Goal: Task Accomplishment & Management: Manage account settings

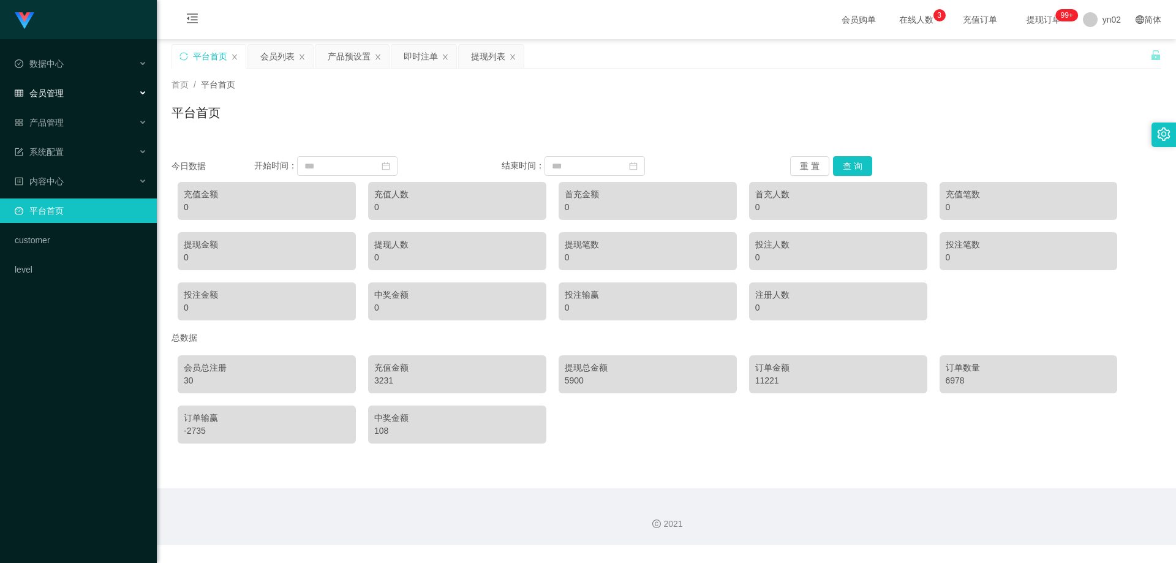
click at [72, 93] on div "会员管理" at bounding box center [78, 93] width 157 height 24
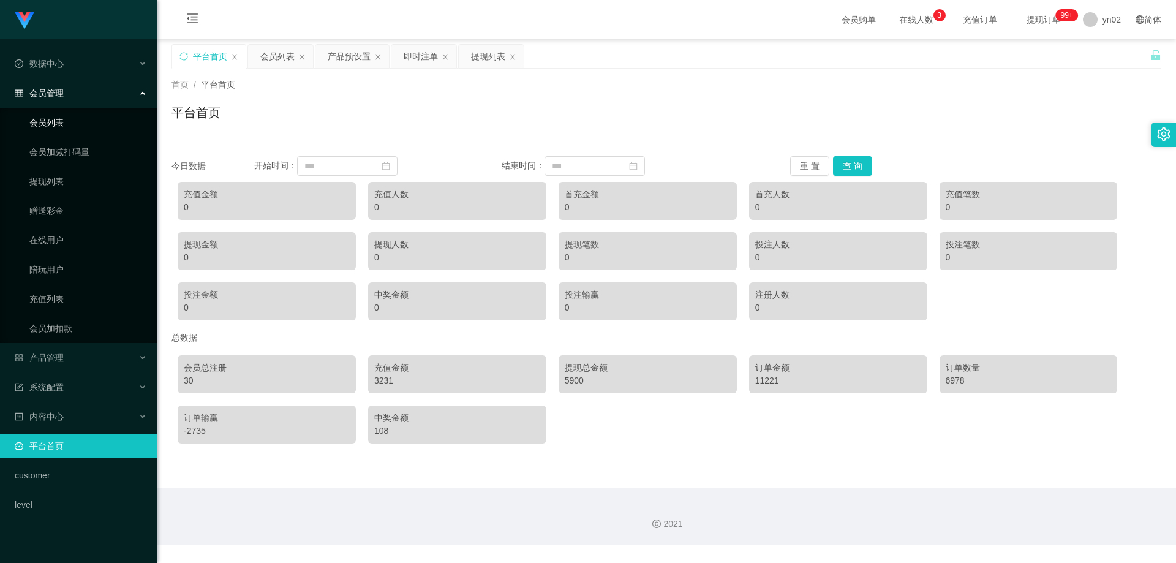
click at [78, 126] on link "会员列表" at bounding box center [88, 122] width 118 height 24
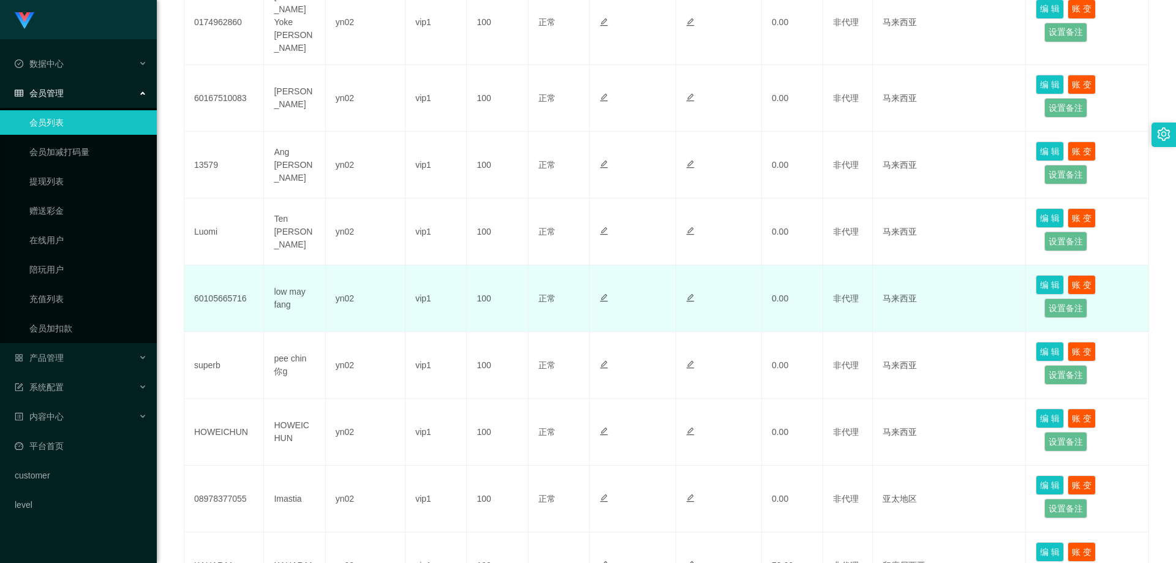
scroll to position [524, 0]
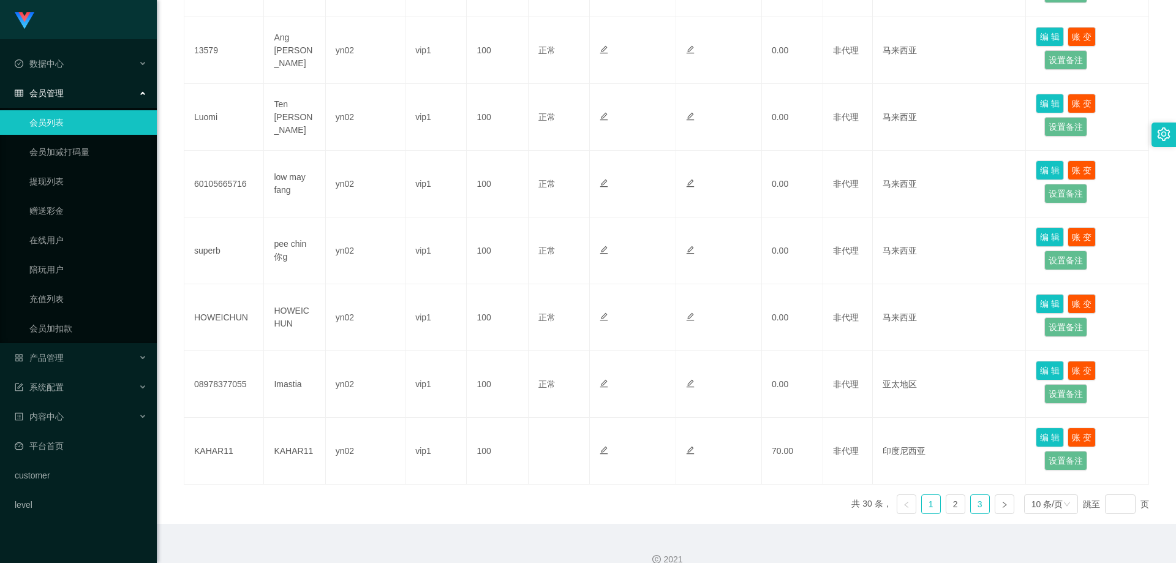
click at [973, 495] on link "3" at bounding box center [980, 504] width 18 height 18
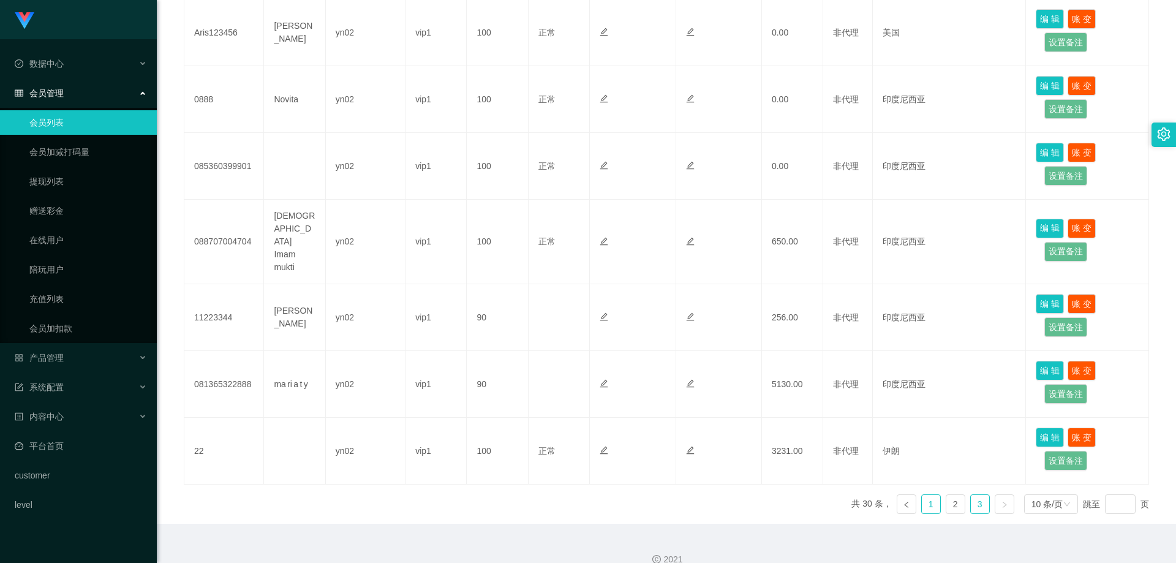
click at [922, 495] on link "1" at bounding box center [931, 504] width 18 height 18
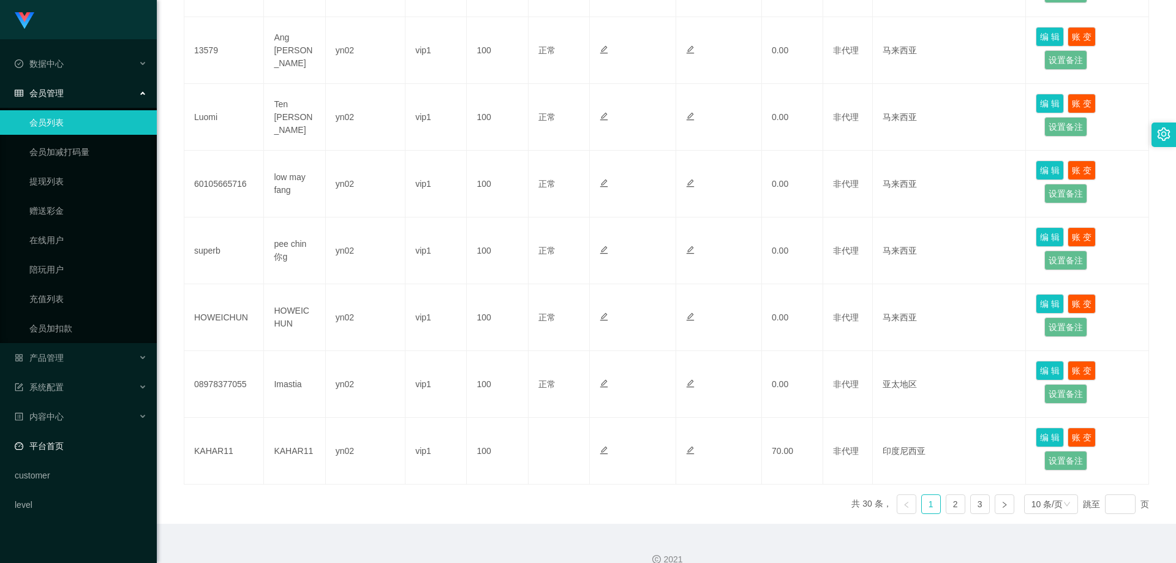
click at [81, 450] on link "平台首页" at bounding box center [81, 446] width 132 height 24
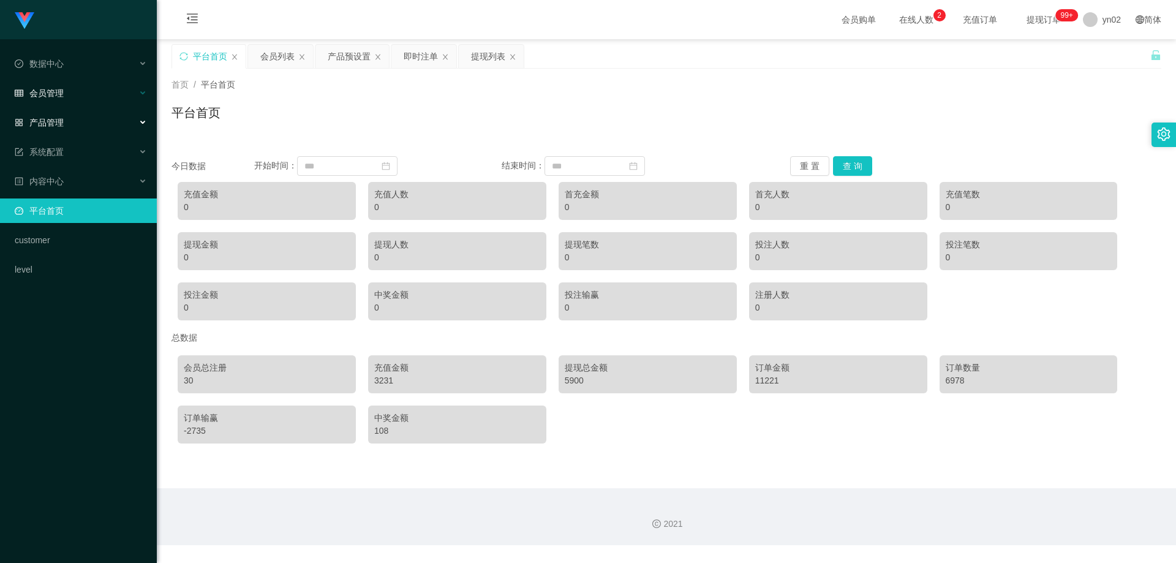
click at [64, 101] on div "会员管理" at bounding box center [78, 93] width 157 height 24
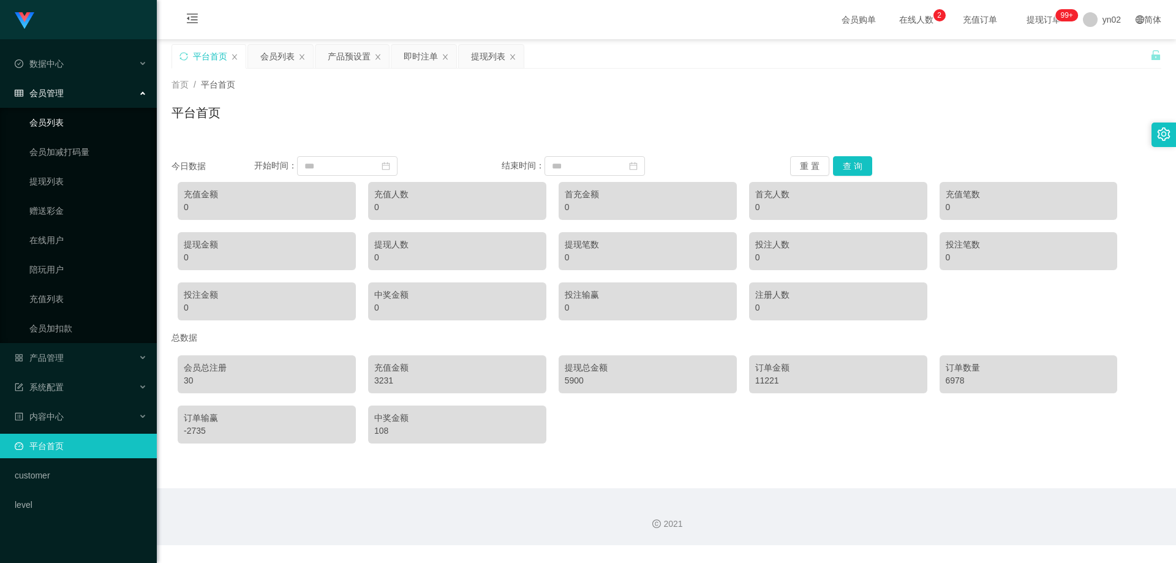
click at [66, 124] on link "会员列表" at bounding box center [88, 122] width 118 height 24
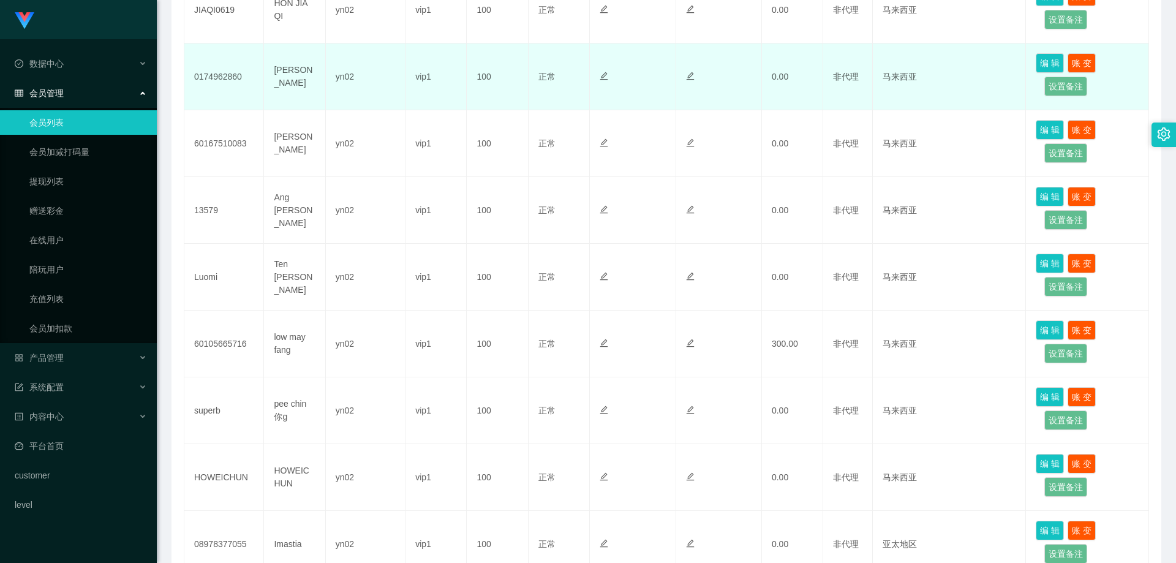
scroll to position [367, 0]
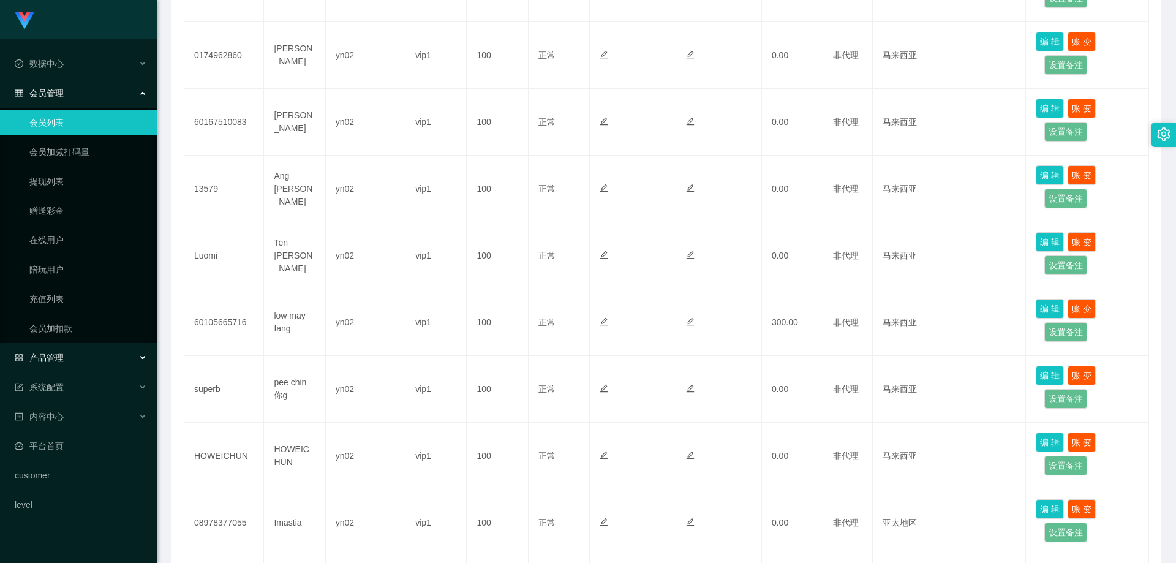
click at [99, 361] on div "产品管理" at bounding box center [78, 357] width 157 height 24
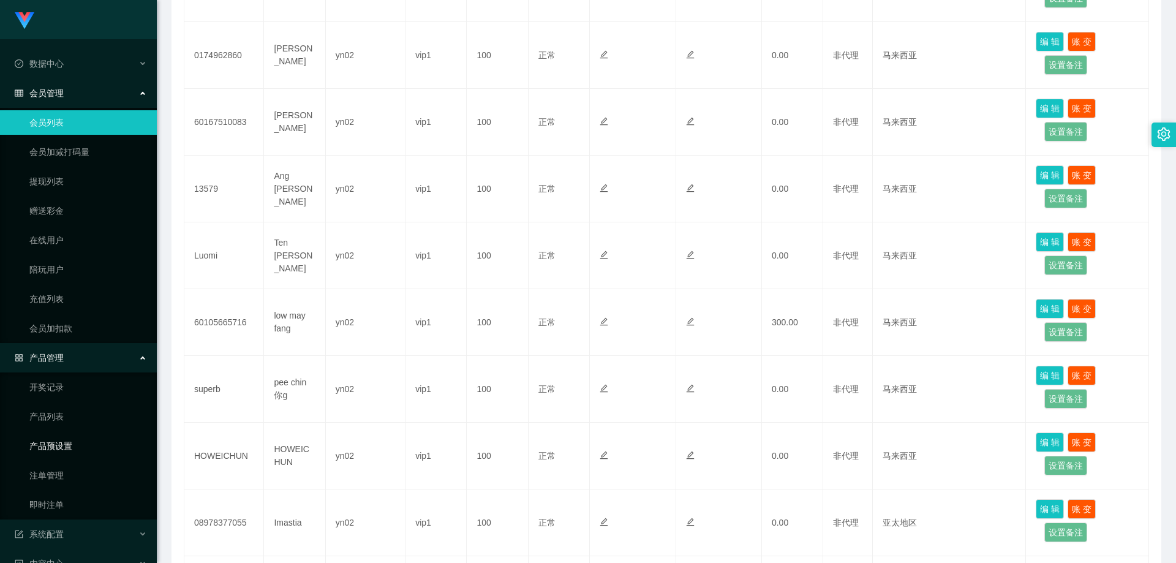
click at [90, 446] on link "产品预设置" at bounding box center [88, 446] width 118 height 24
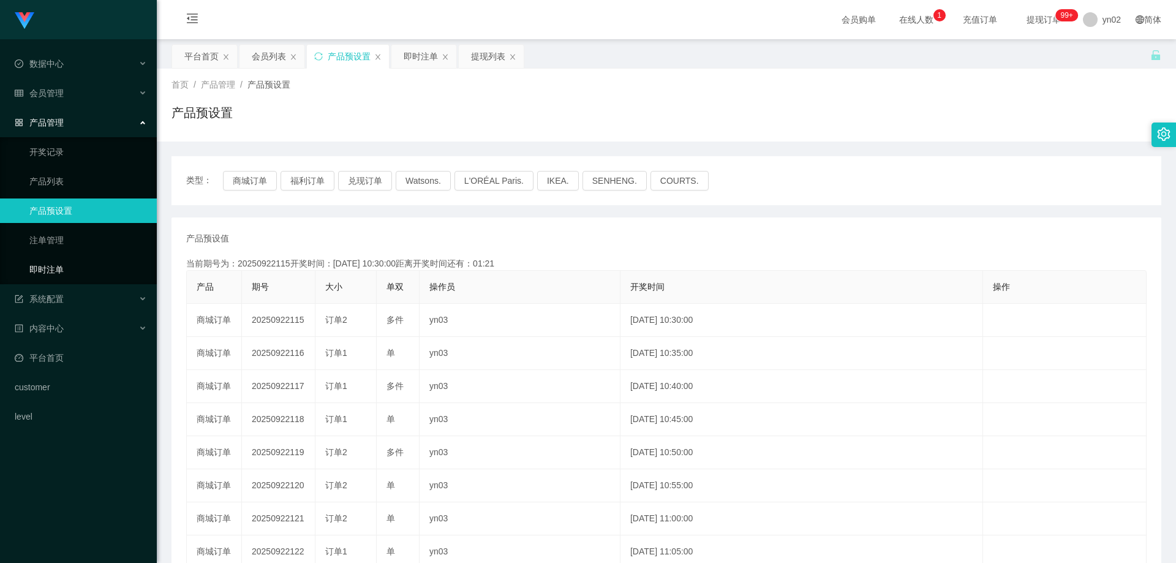
click at [74, 273] on link "即时注单" at bounding box center [88, 269] width 118 height 24
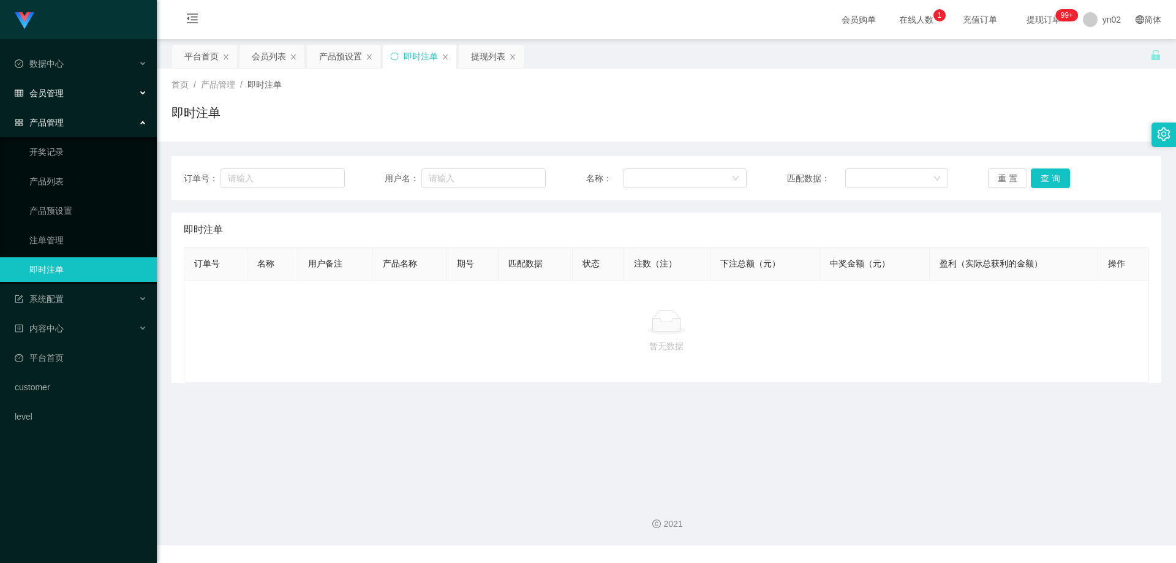
drag, startPoint x: 69, startPoint y: 96, endPoint x: 71, endPoint y: 110, distance: 14.2
click at [69, 96] on div "会员管理" at bounding box center [78, 93] width 157 height 24
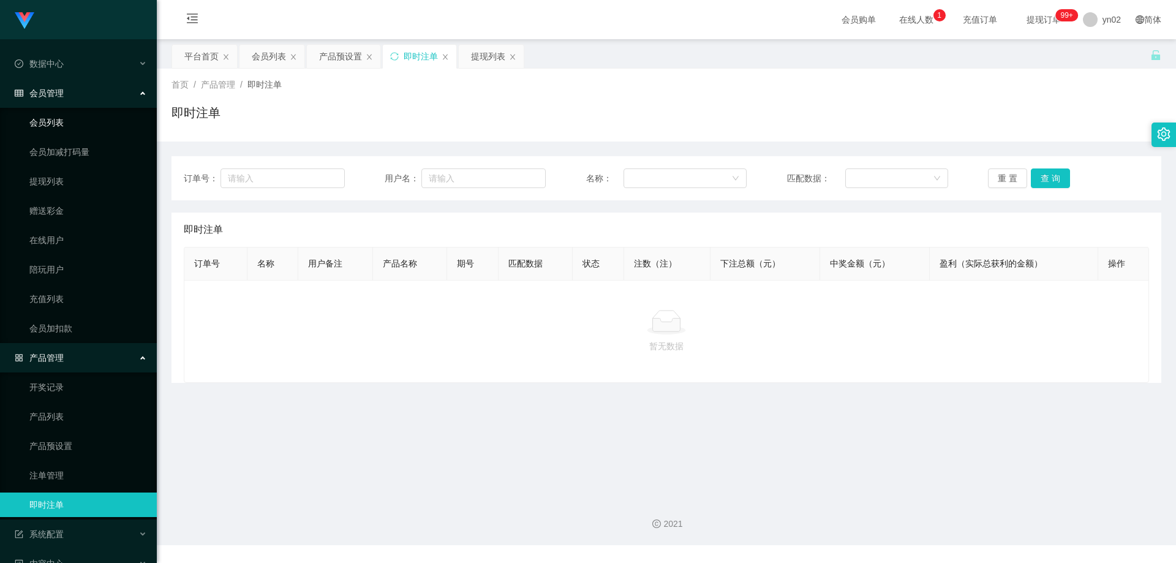
click at [70, 121] on link "会员列表" at bounding box center [88, 122] width 118 height 24
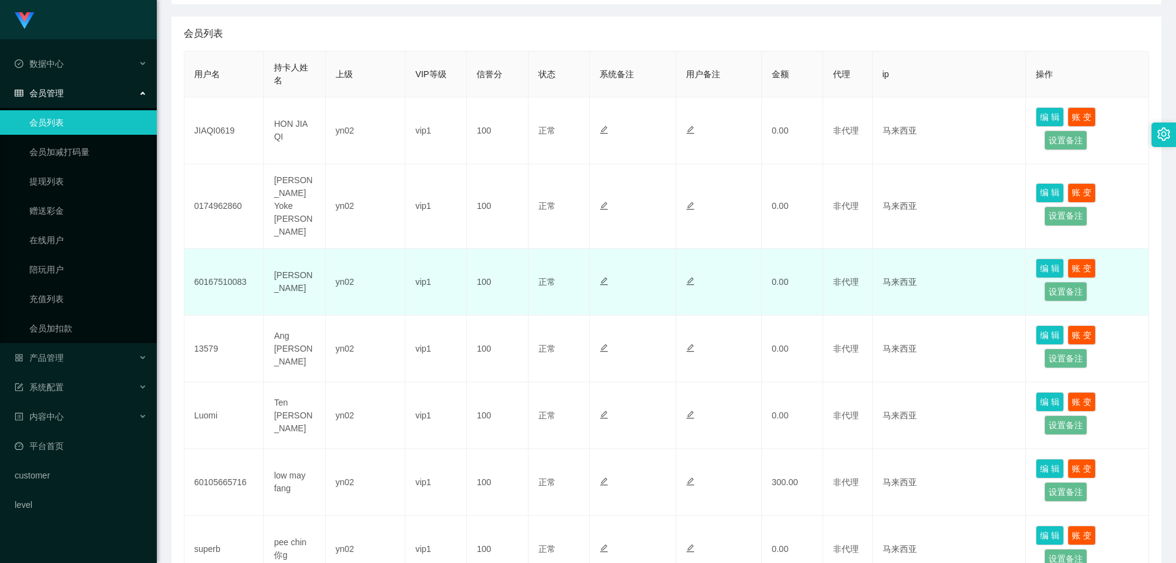
scroll to position [245, 0]
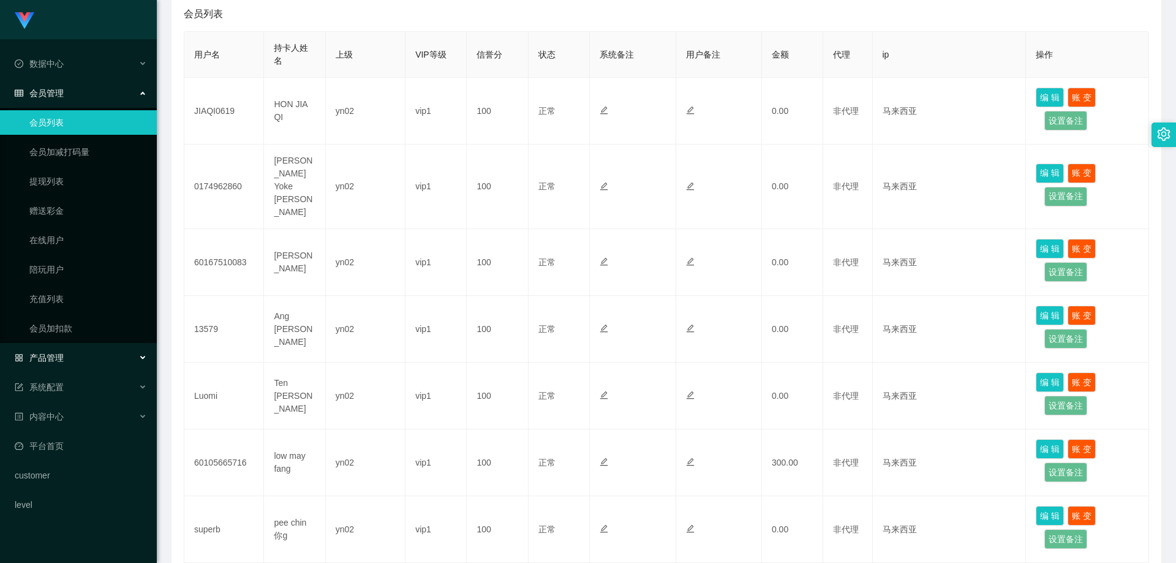
click at [85, 351] on div "产品管理" at bounding box center [78, 357] width 157 height 24
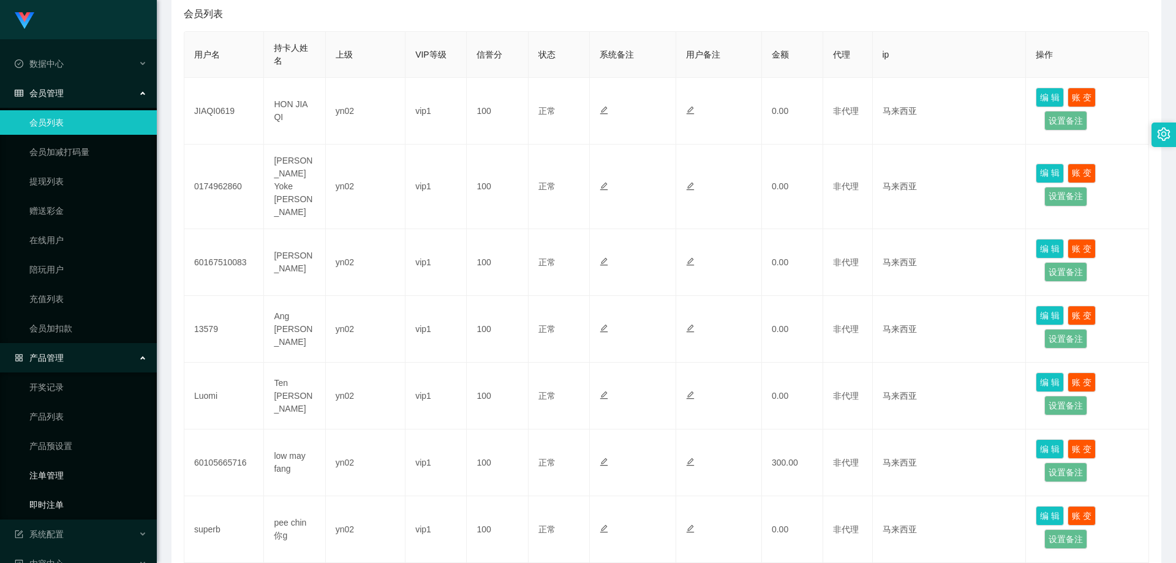
click at [67, 503] on link "即时注单" at bounding box center [88, 504] width 118 height 24
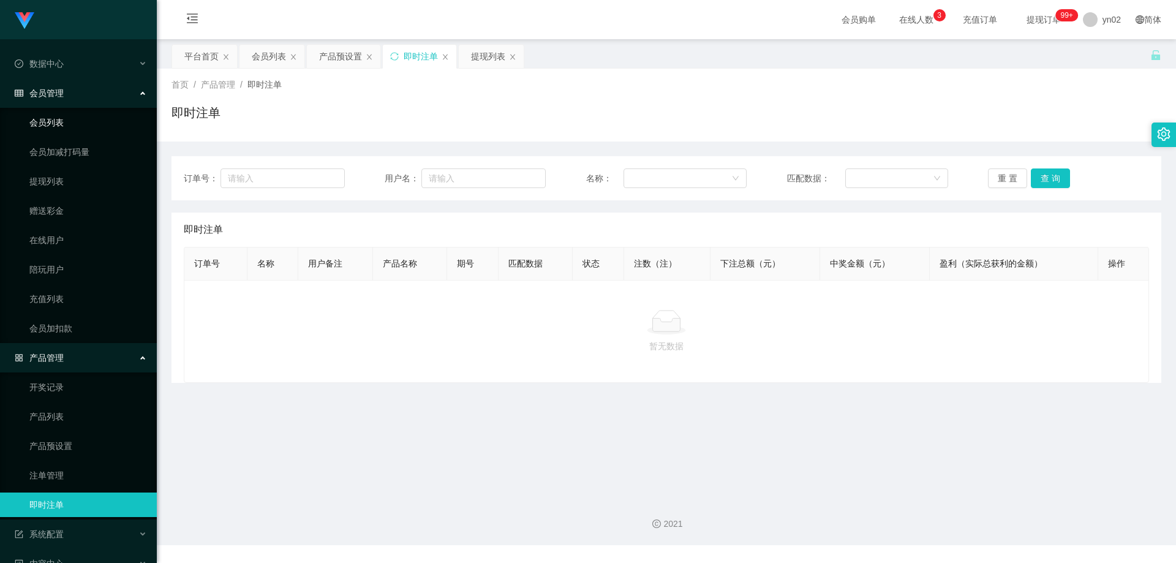
click at [55, 121] on link "会员列表" at bounding box center [88, 122] width 118 height 24
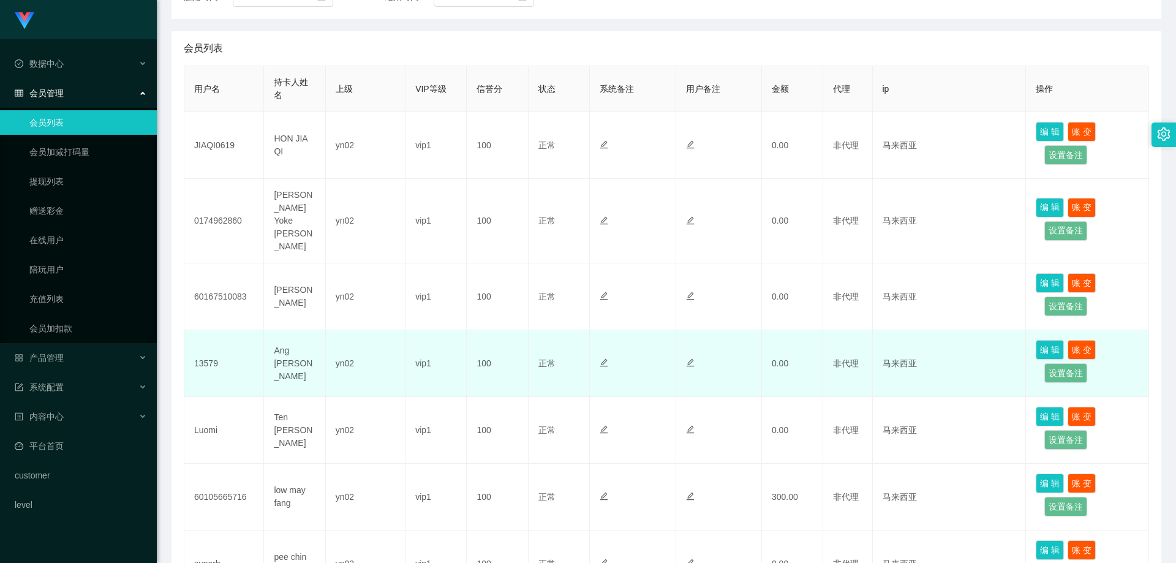
scroll to position [245, 0]
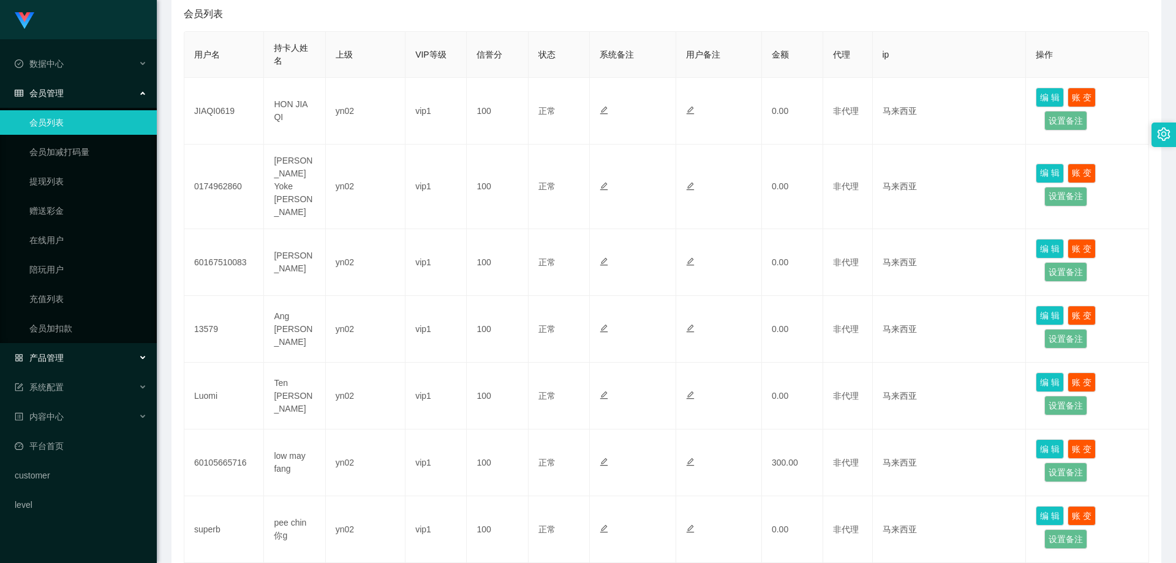
click at [96, 361] on div "产品管理" at bounding box center [78, 357] width 157 height 24
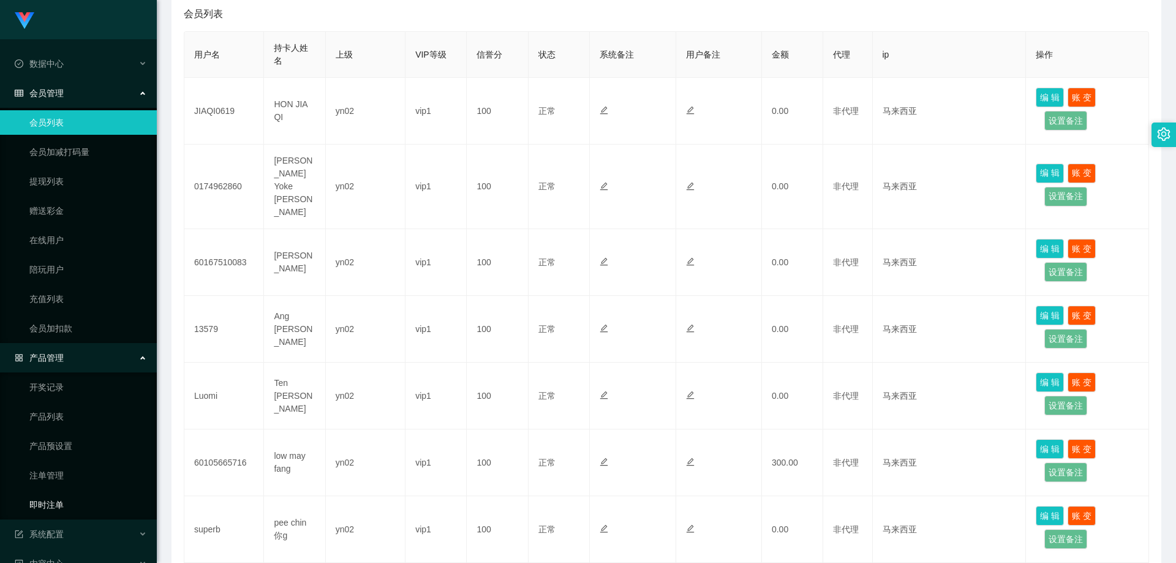
click at [75, 507] on link "即时注单" at bounding box center [88, 504] width 118 height 24
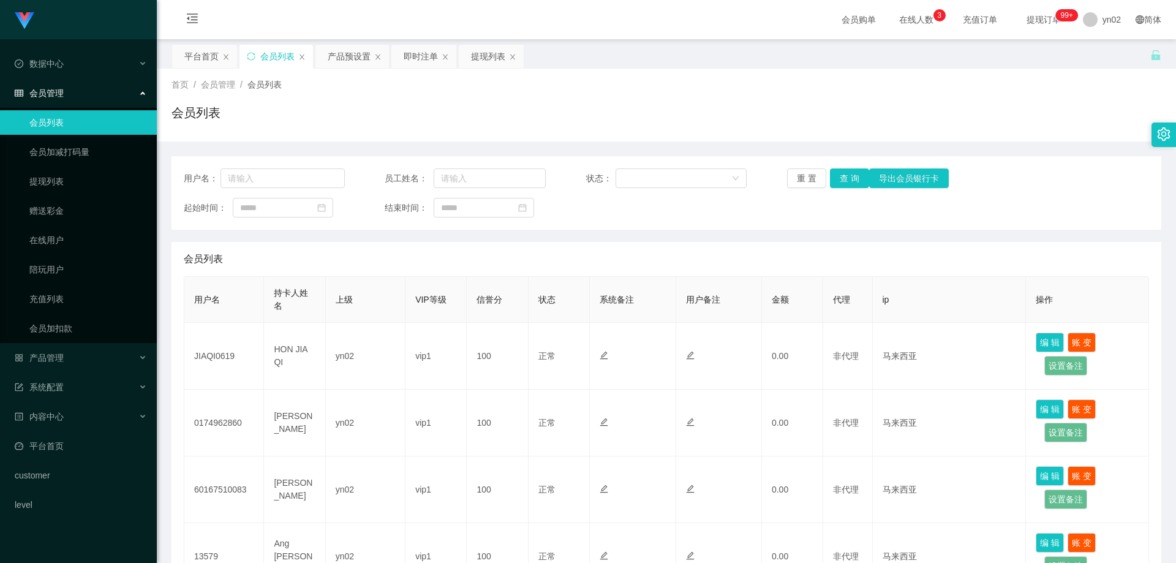
scroll to position [306, 0]
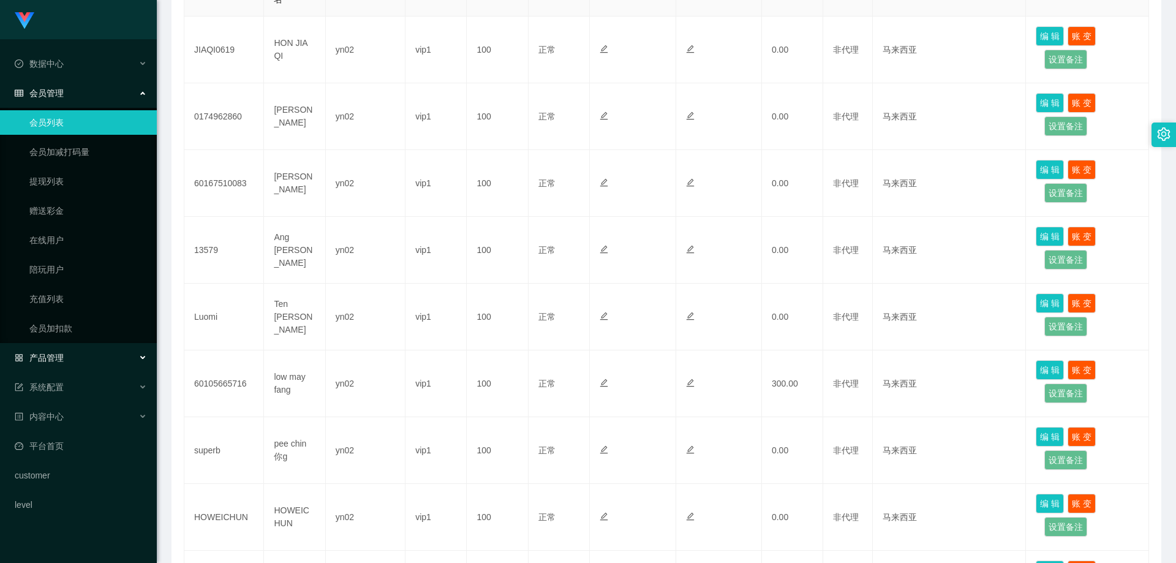
click at [82, 358] on div "产品管理" at bounding box center [78, 357] width 157 height 24
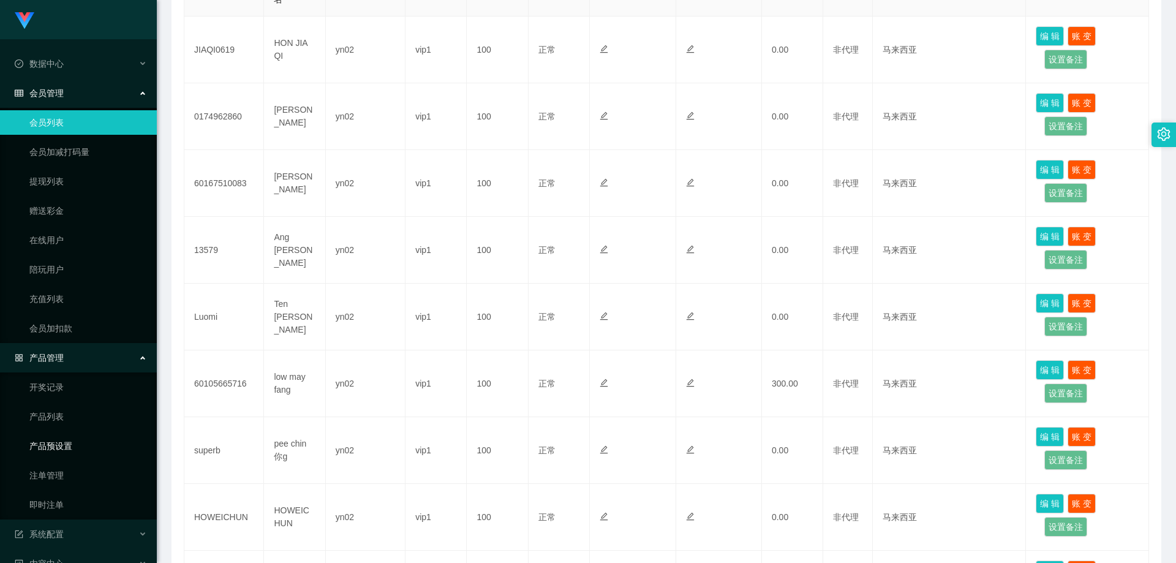
click at [90, 450] on link "产品预设置" at bounding box center [88, 446] width 118 height 24
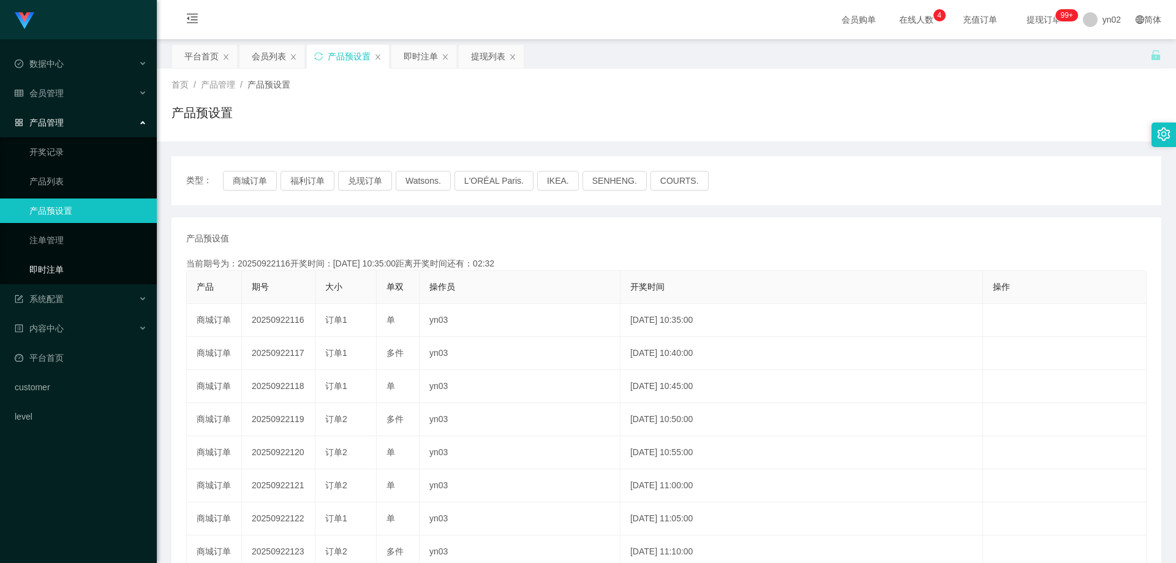
click at [89, 269] on link "即时注单" at bounding box center [88, 269] width 118 height 24
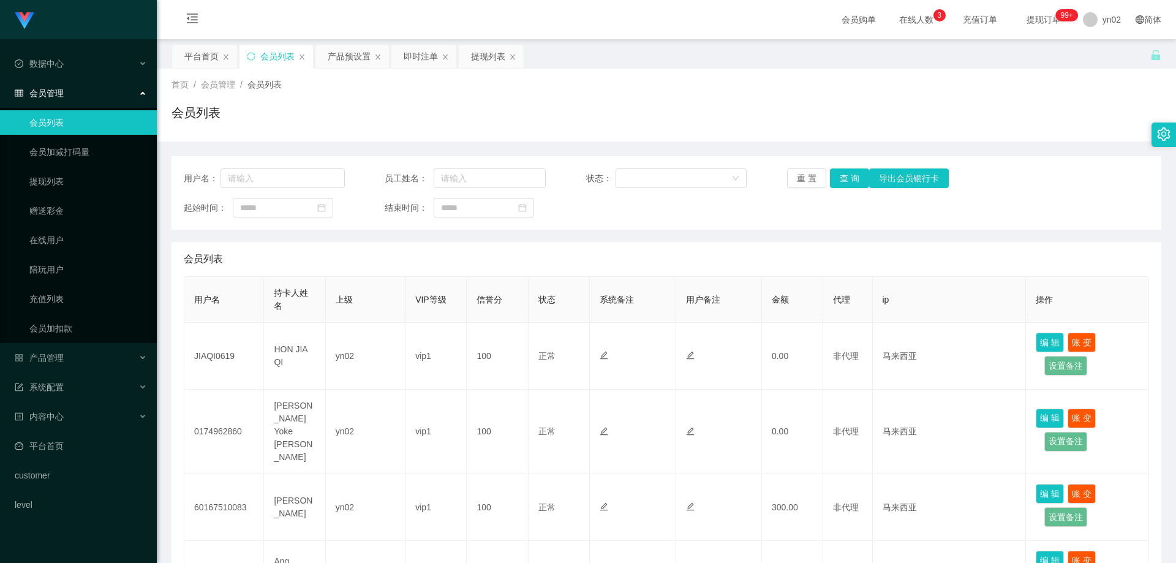
scroll to position [184, 0]
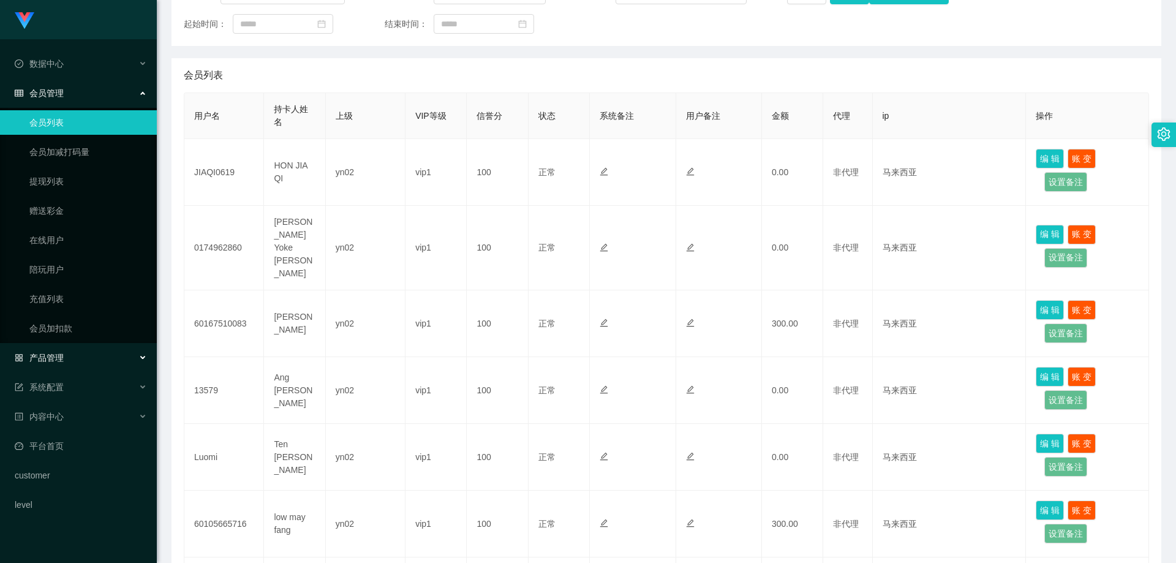
click at [72, 361] on div "产品管理" at bounding box center [78, 357] width 157 height 24
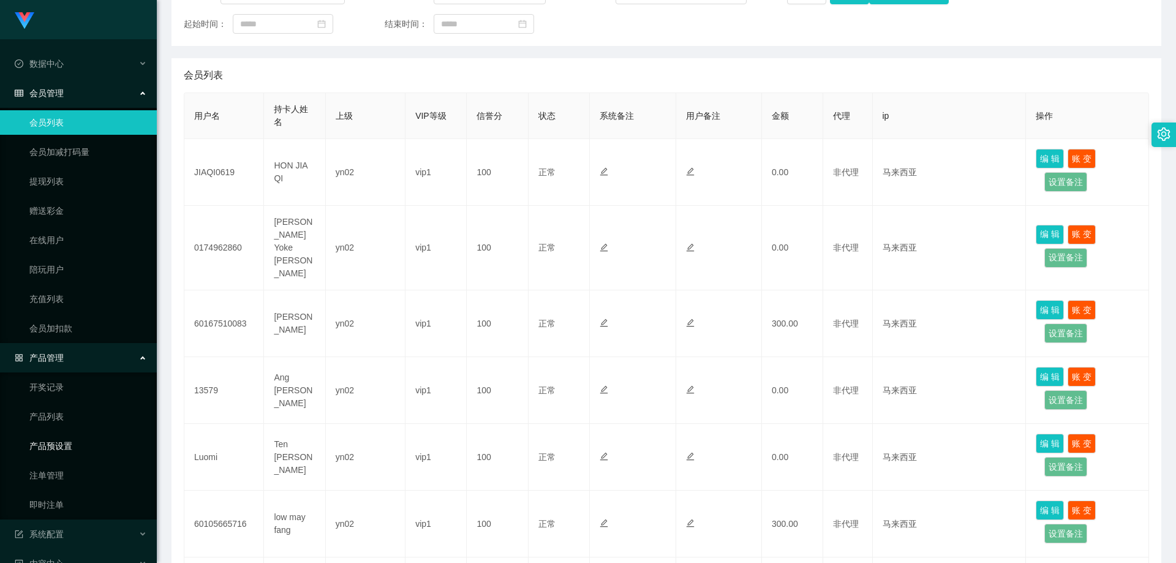
click at [78, 445] on link "产品预设置" at bounding box center [88, 446] width 118 height 24
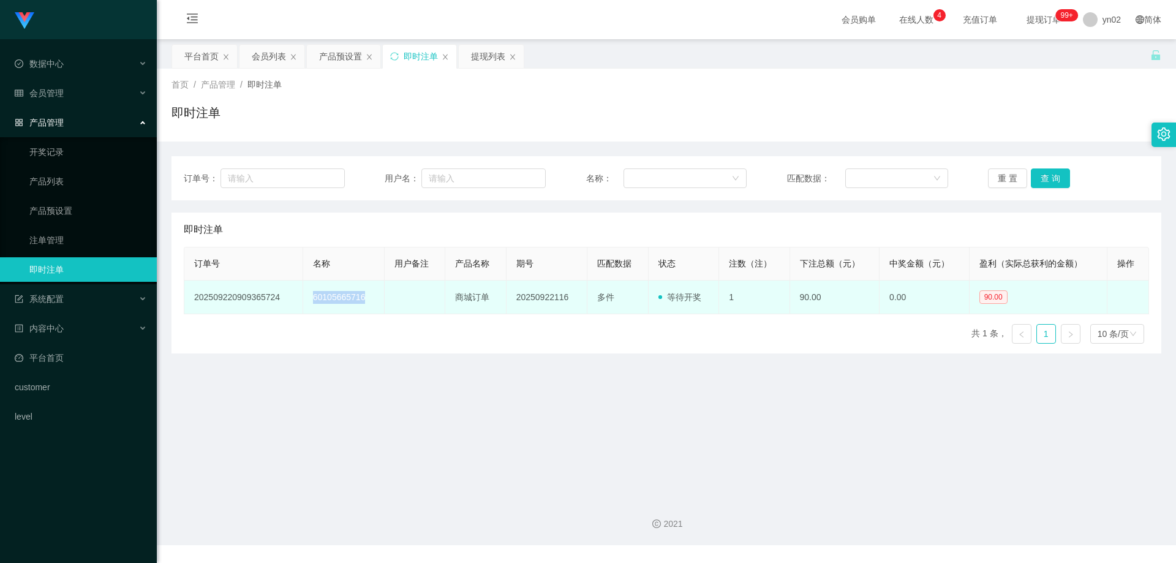
drag, startPoint x: 368, startPoint y: 299, endPoint x: 310, endPoint y: 298, distance: 57.6
click at [310, 298] on td "60105665716" at bounding box center [343, 297] width 81 height 34
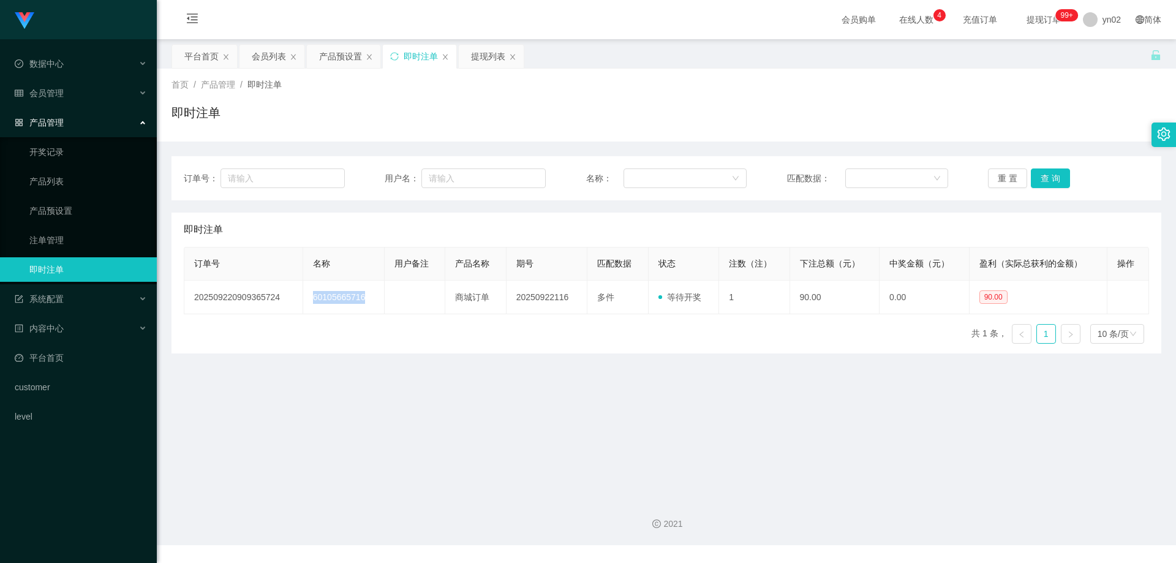
copy td "60105665716"
click at [80, 217] on link "产品预设置" at bounding box center [88, 210] width 118 height 24
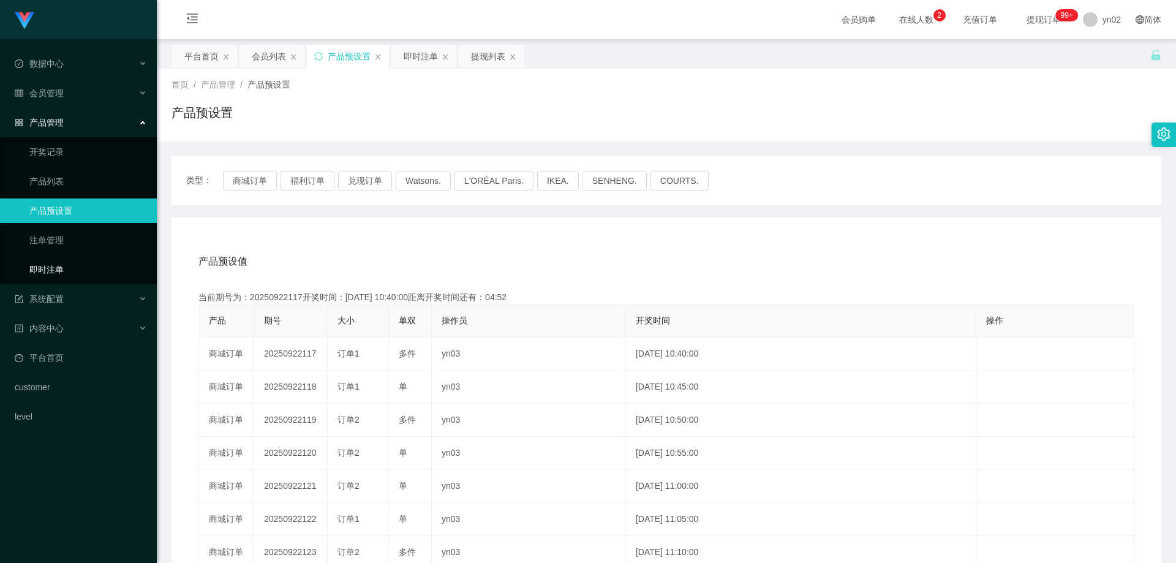
click at [80, 261] on link "即时注单" at bounding box center [88, 269] width 118 height 24
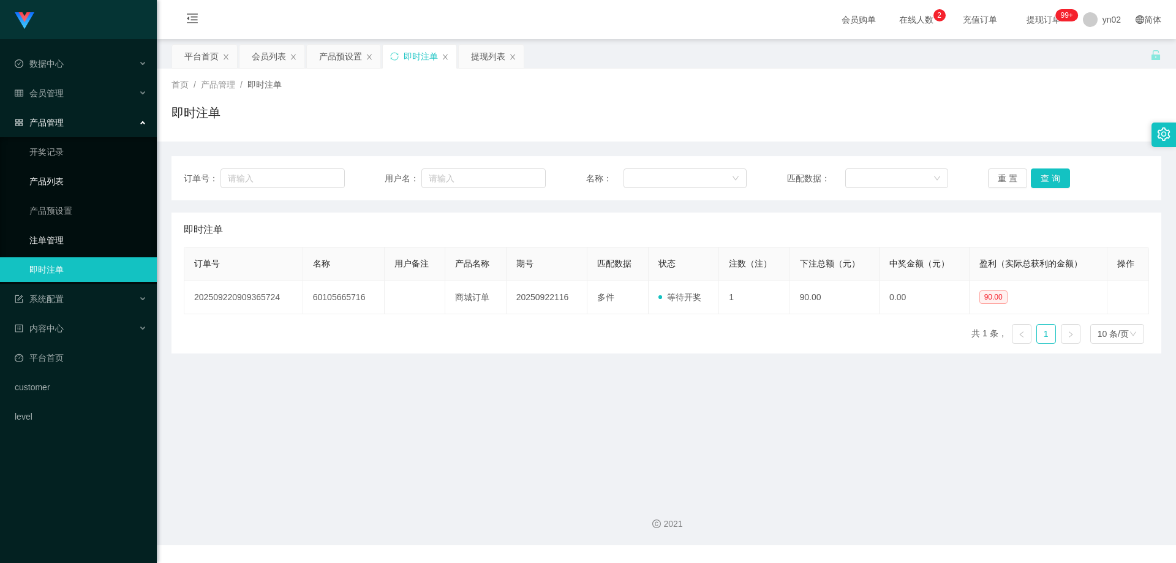
click at [67, 242] on link "注单管理" at bounding box center [88, 240] width 118 height 24
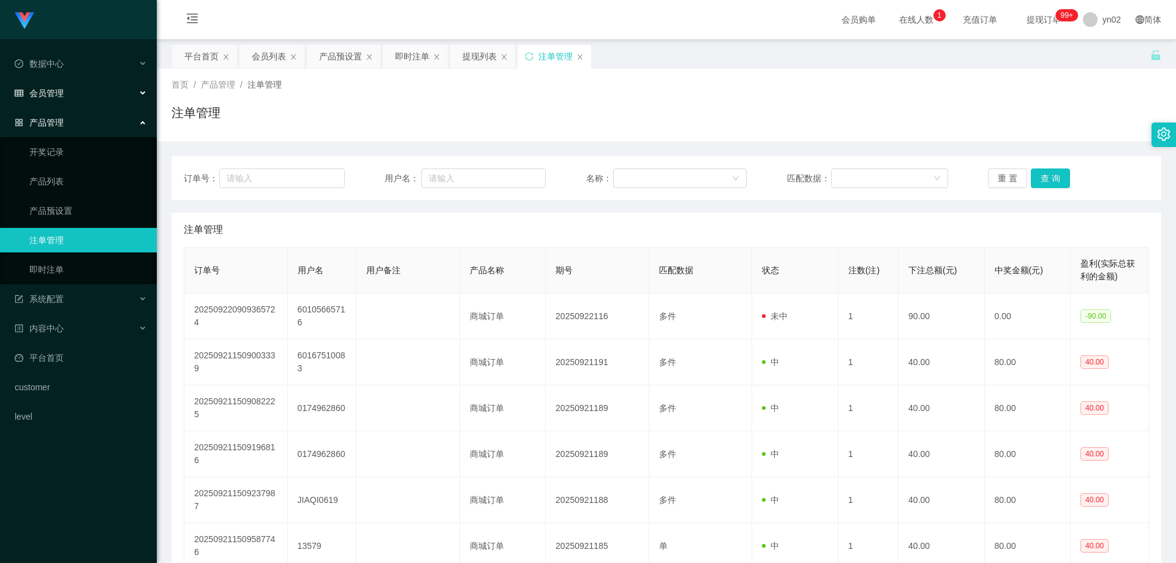
click at [73, 91] on div "会员管理" at bounding box center [78, 93] width 157 height 24
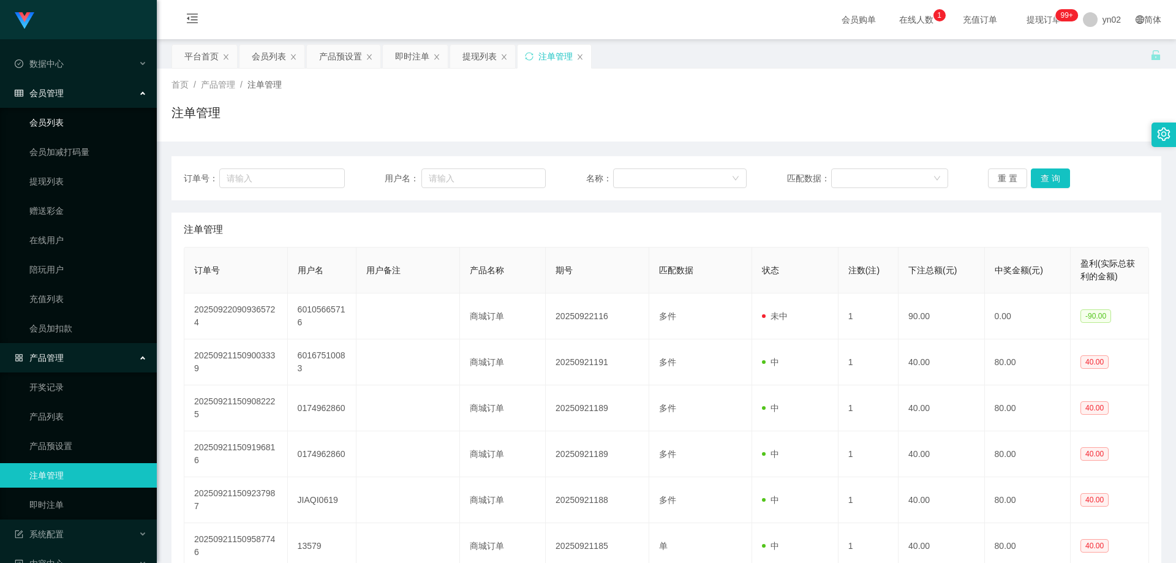
click at [66, 121] on link "会员列表" at bounding box center [88, 122] width 118 height 24
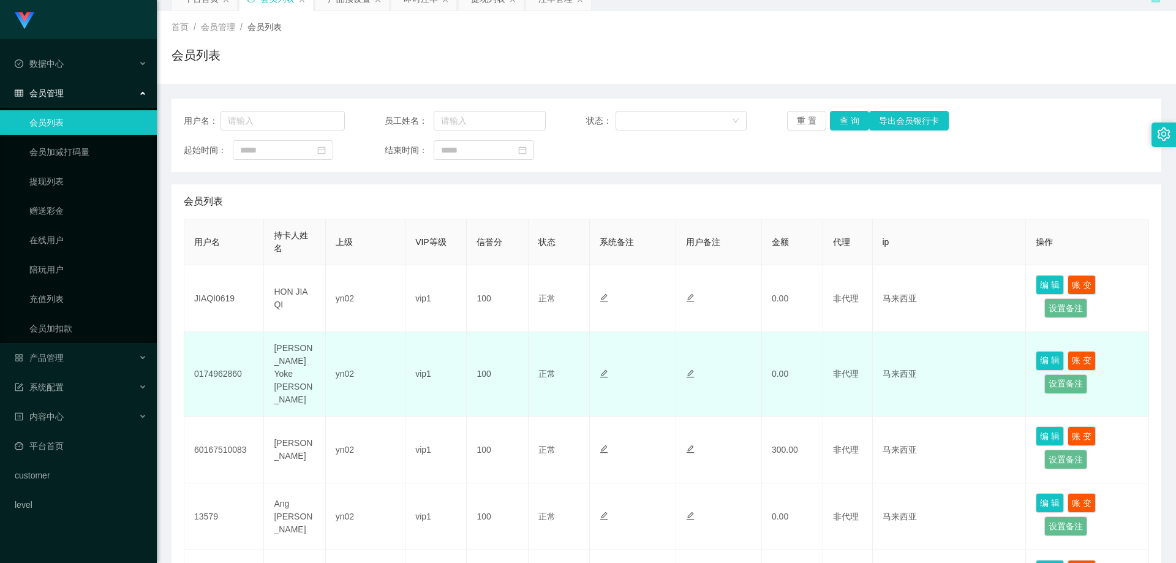
scroll to position [184, 0]
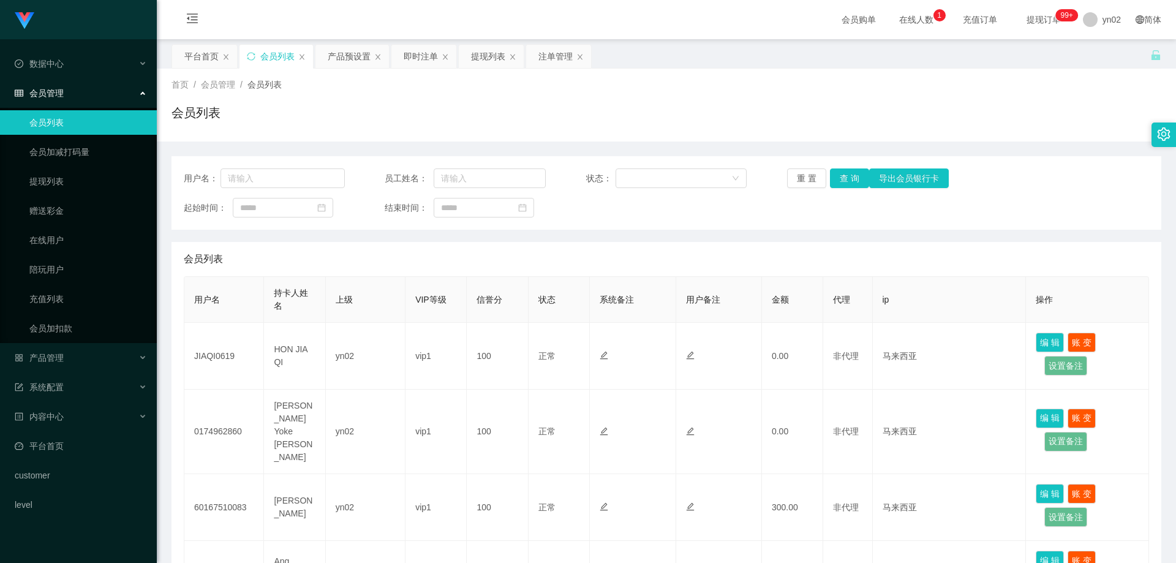
scroll to position [367, 0]
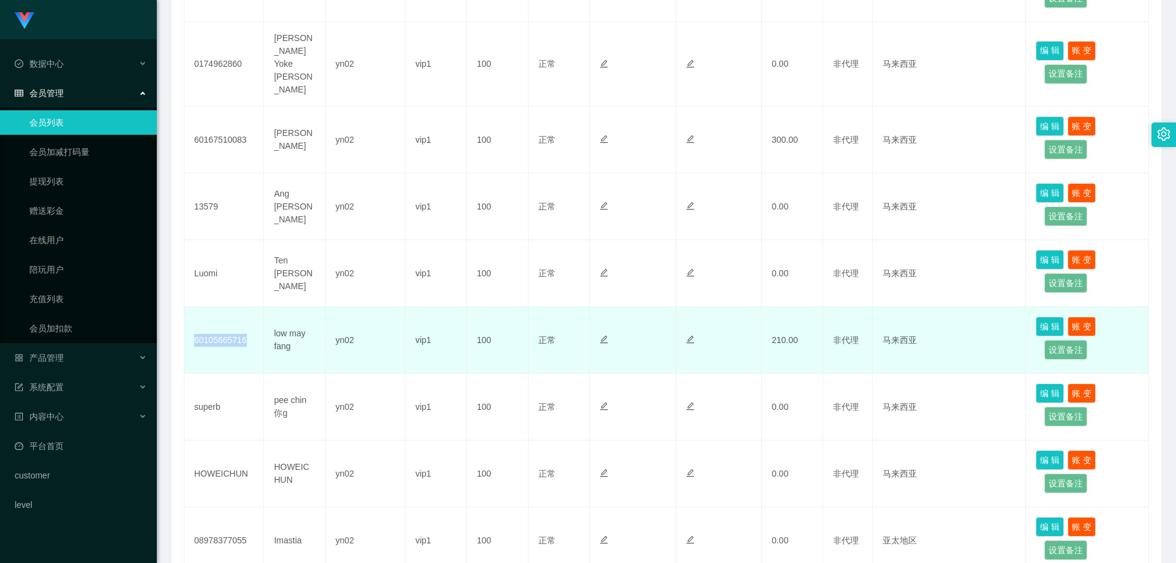
drag, startPoint x: 246, startPoint y: 327, endPoint x: 195, endPoint y: 323, distance: 51.0
click at [195, 323] on td "60105665716" at bounding box center [224, 340] width 80 height 67
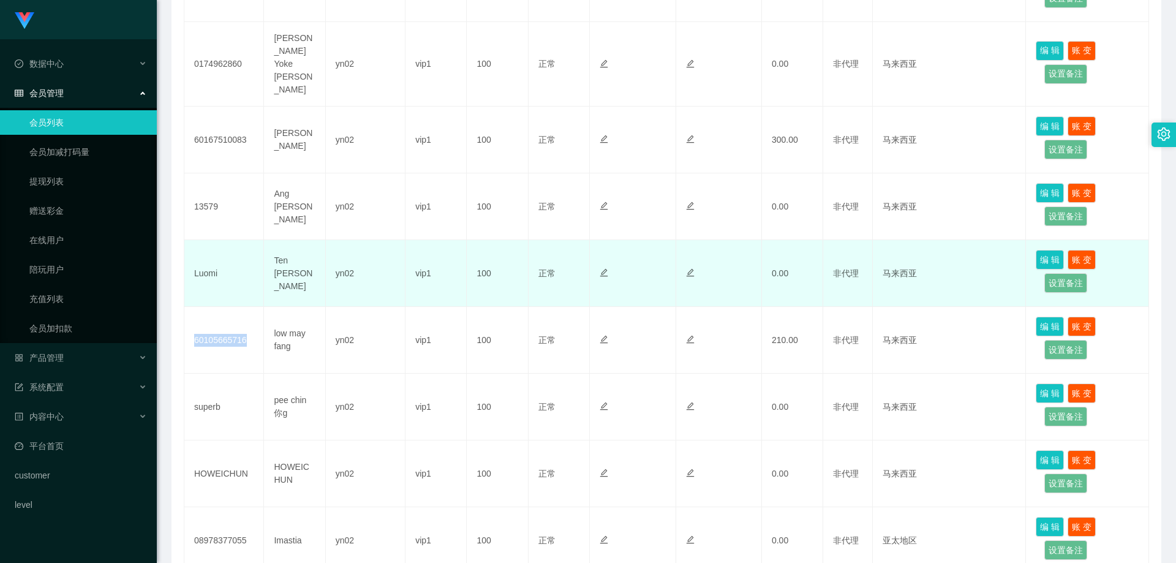
copy td "60105665716"
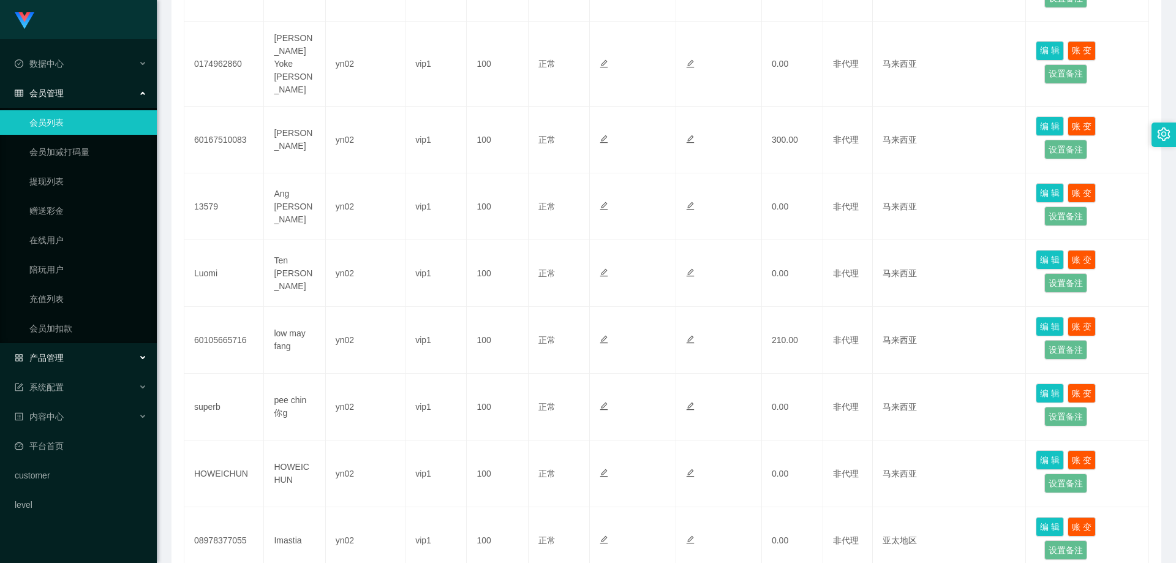
click at [75, 350] on div "产品管理" at bounding box center [78, 357] width 157 height 24
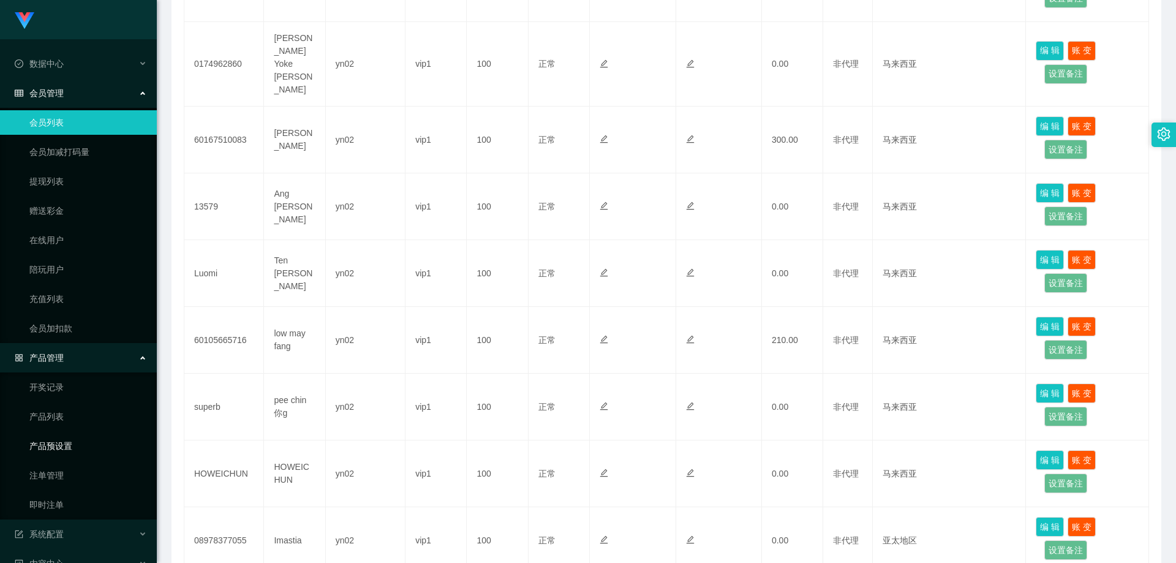
scroll to position [61, 0]
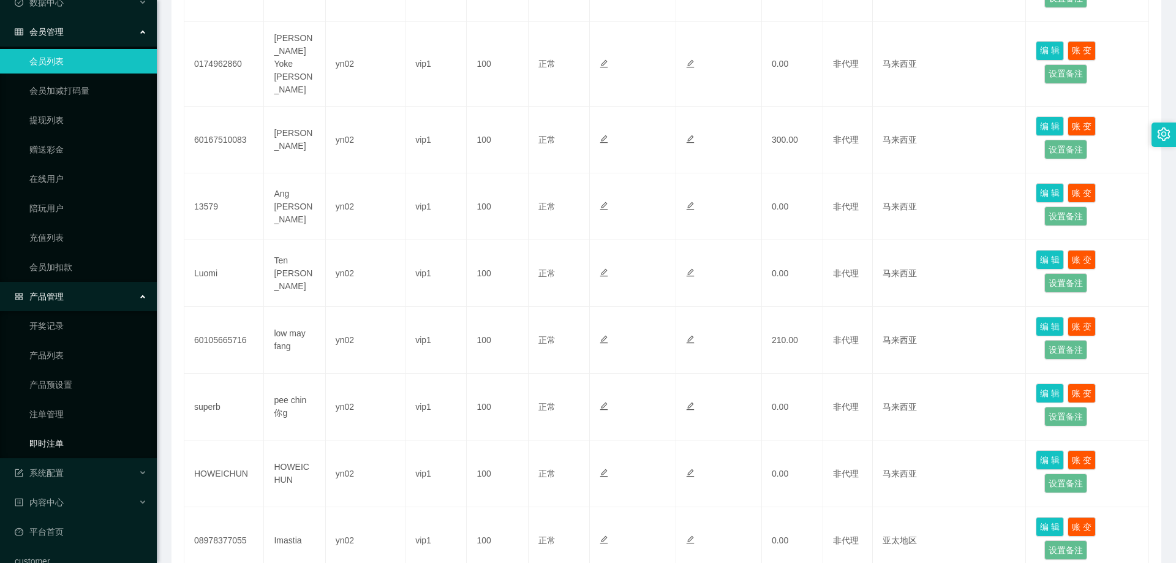
click at [45, 442] on link "即时注单" at bounding box center [88, 443] width 118 height 24
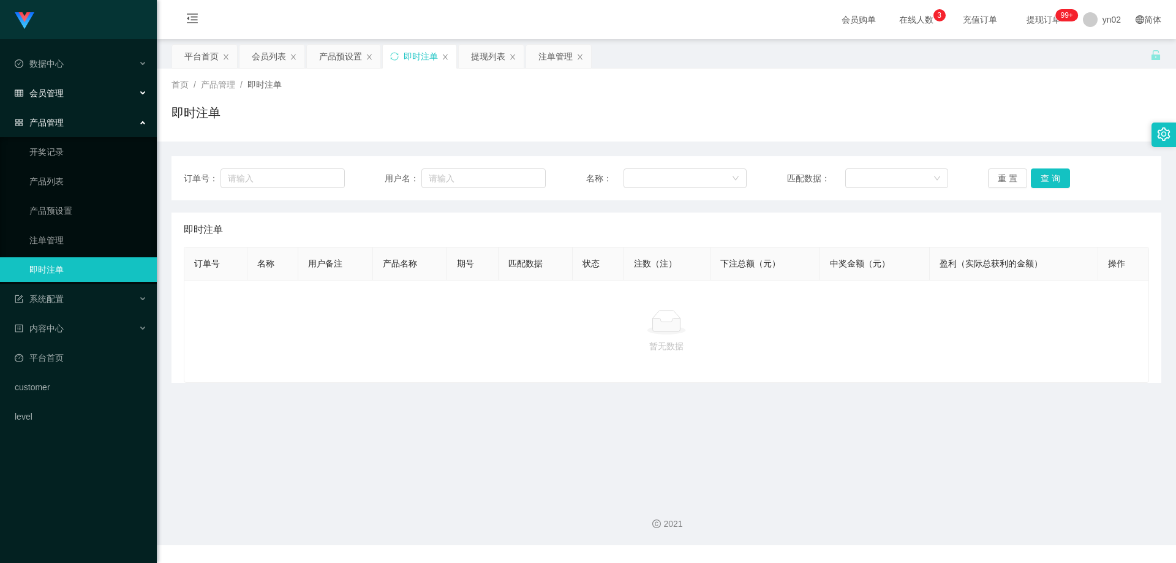
click at [54, 100] on div "会员管理" at bounding box center [78, 93] width 157 height 24
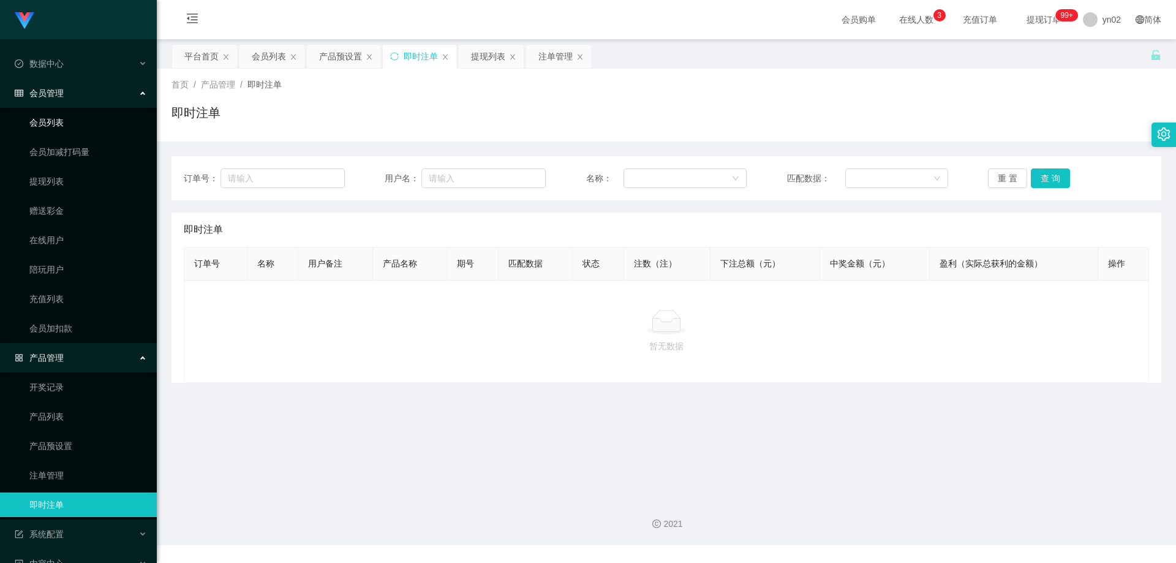
drag, startPoint x: 60, startPoint y: 120, endPoint x: 61, endPoint y: 0, distance: 120.0
click at [59, 120] on link "会员列表" at bounding box center [88, 122] width 118 height 24
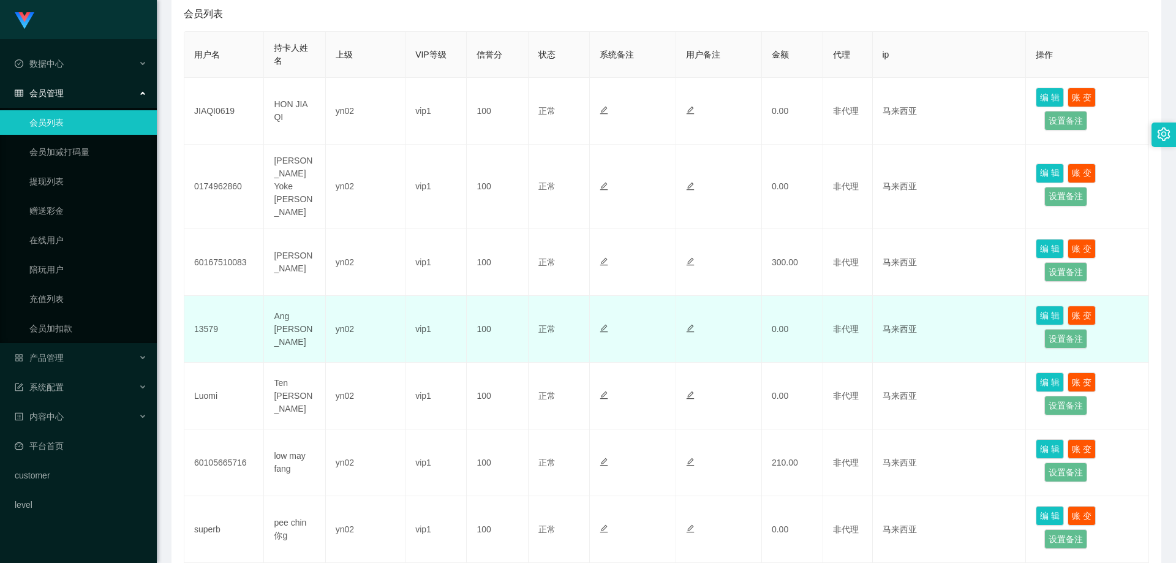
scroll to position [306, 0]
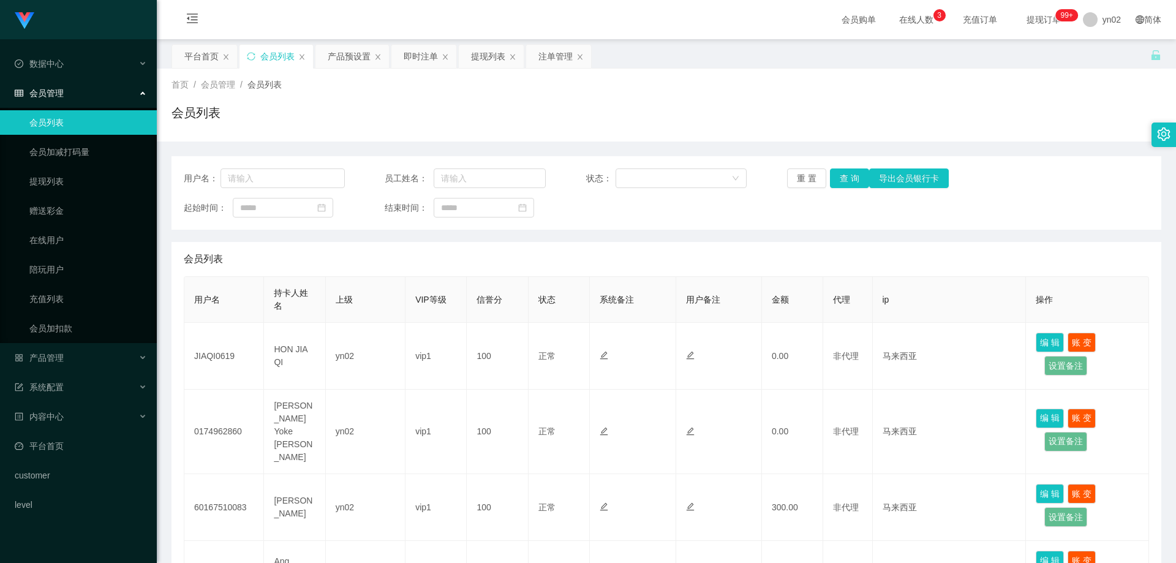
scroll to position [306, 0]
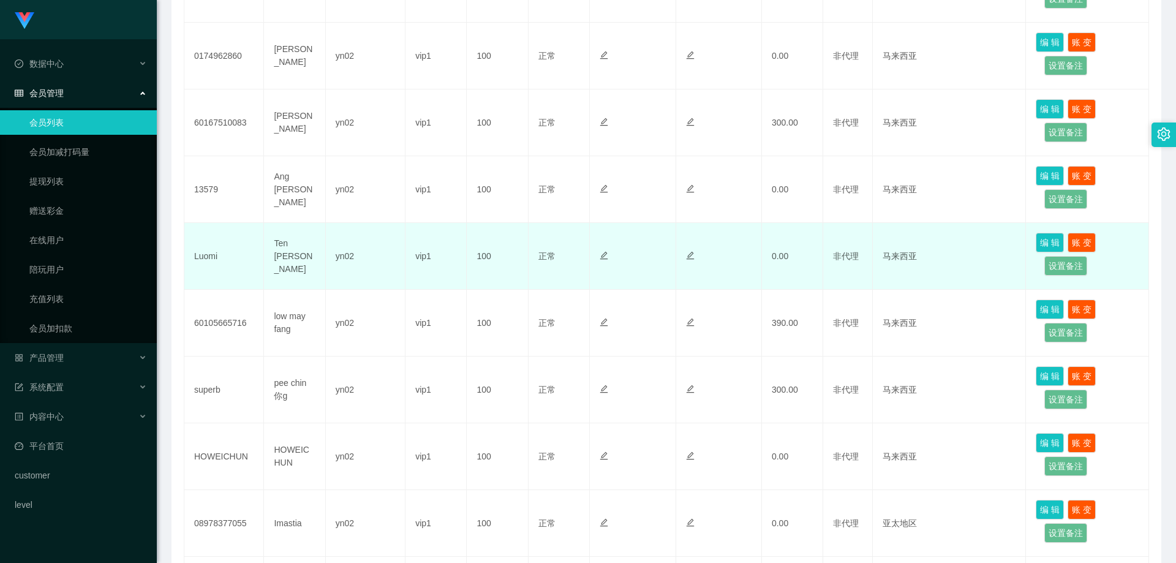
scroll to position [367, 0]
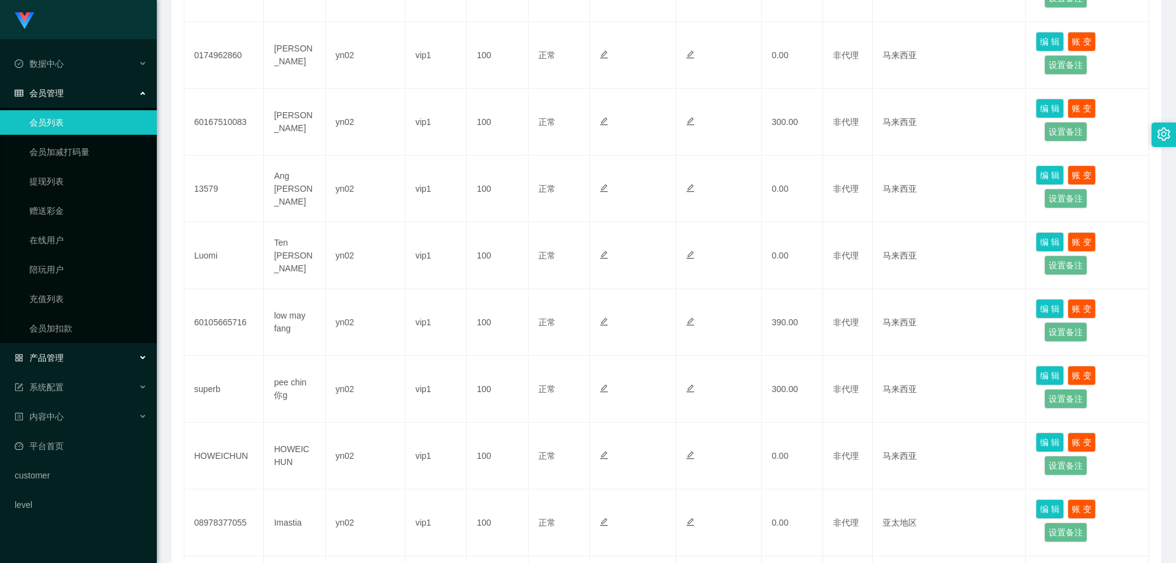
click at [69, 361] on div "产品管理" at bounding box center [78, 357] width 157 height 24
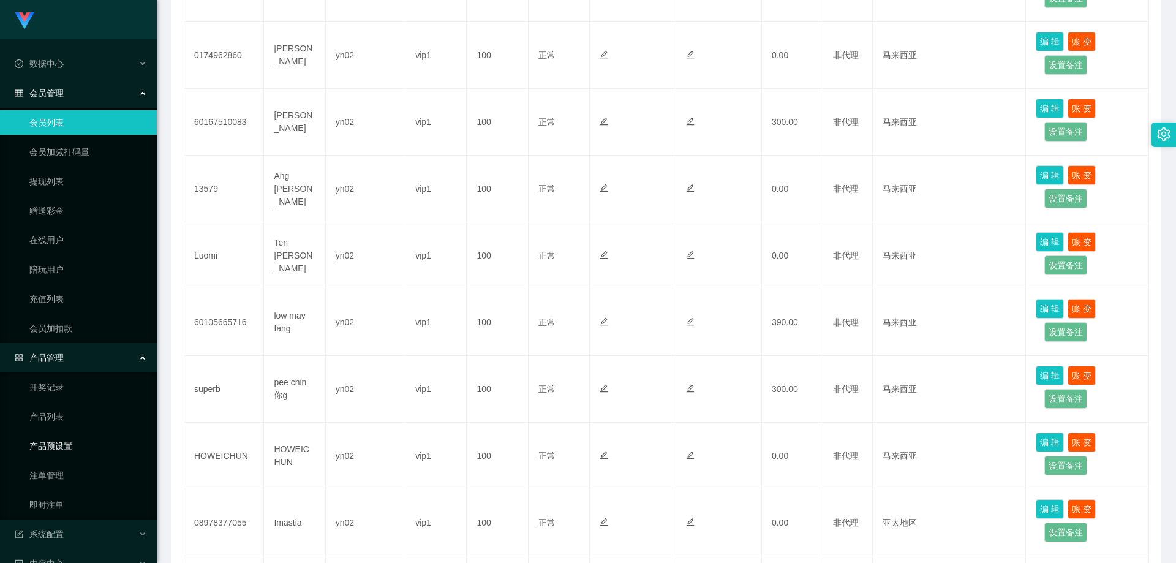
click at [78, 440] on link "产品预设置" at bounding box center [88, 446] width 118 height 24
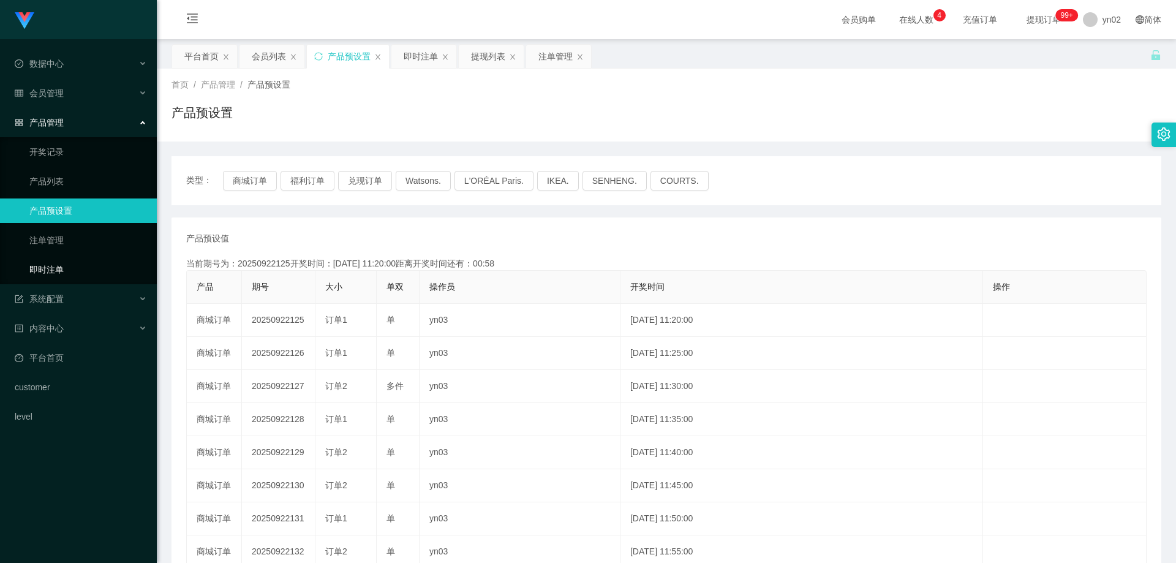
click at [58, 272] on link "即时注单" at bounding box center [88, 269] width 118 height 24
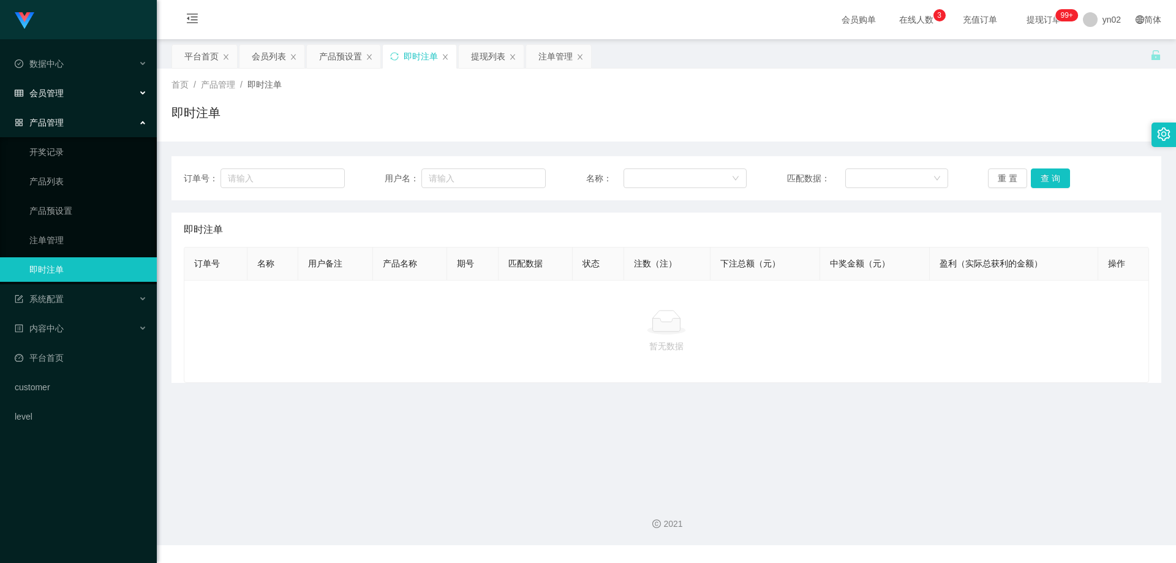
drag, startPoint x: 0, startPoint y: 0, endPoint x: 73, endPoint y: 89, distance: 115.3
click at [70, 82] on div "会员管理" at bounding box center [78, 93] width 157 height 24
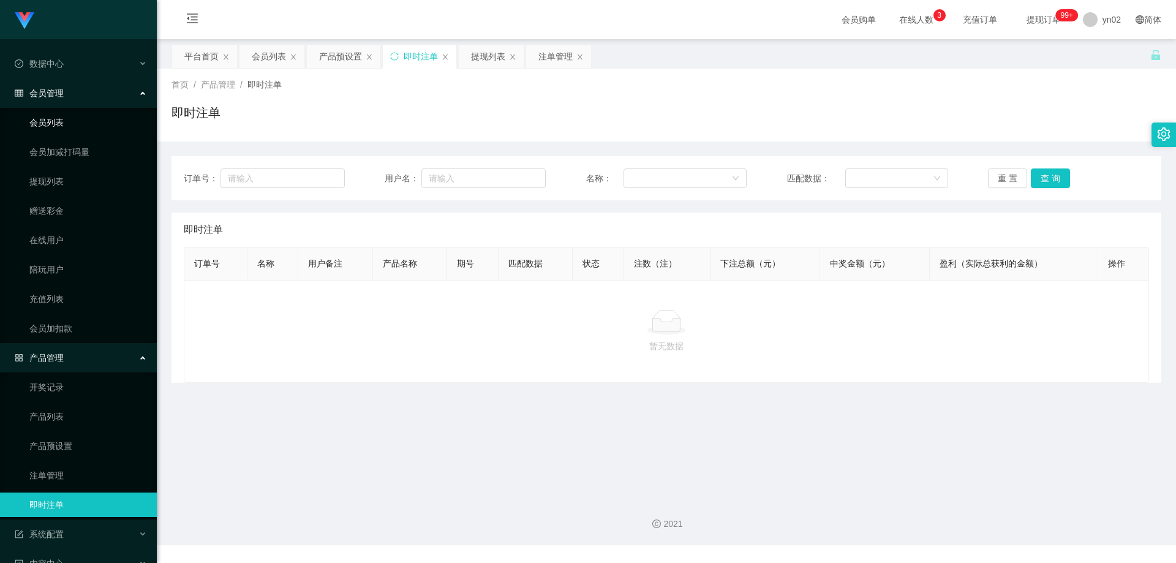
click at [63, 118] on link "会员列表" at bounding box center [88, 122] width 118 height 24
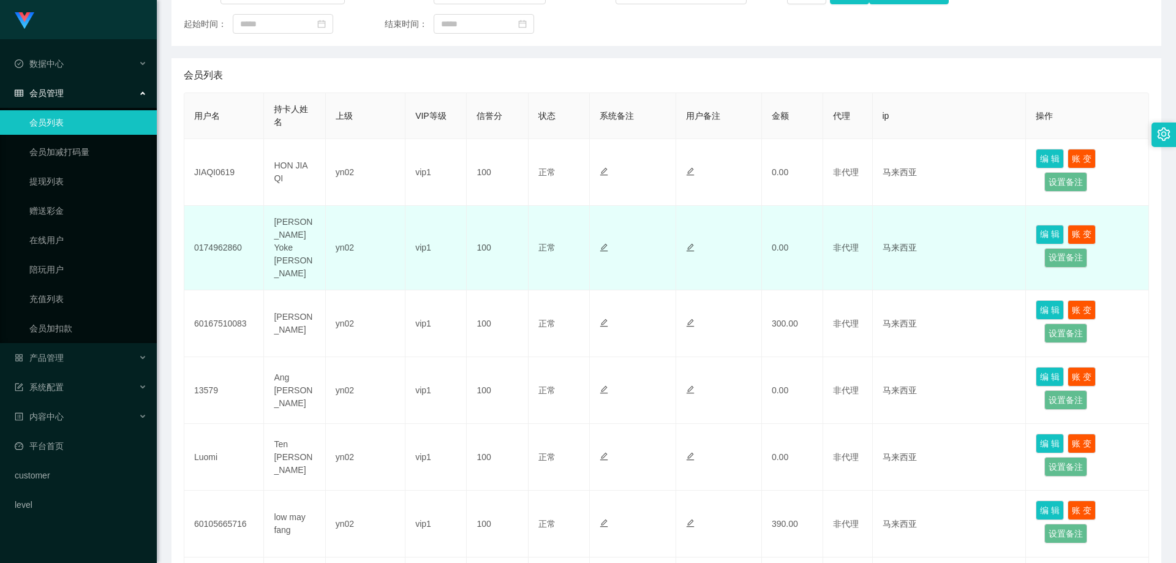
scroll to position [245, 0]
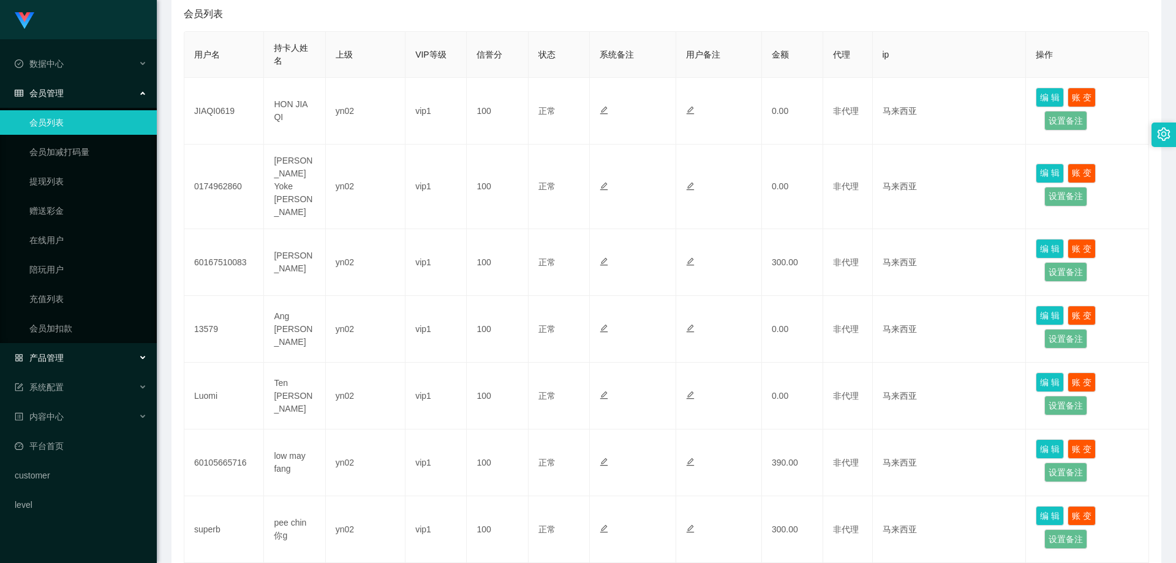
click at [99, 349] on div "产品管理" at bounding box center [78, 357] width 157 height 24
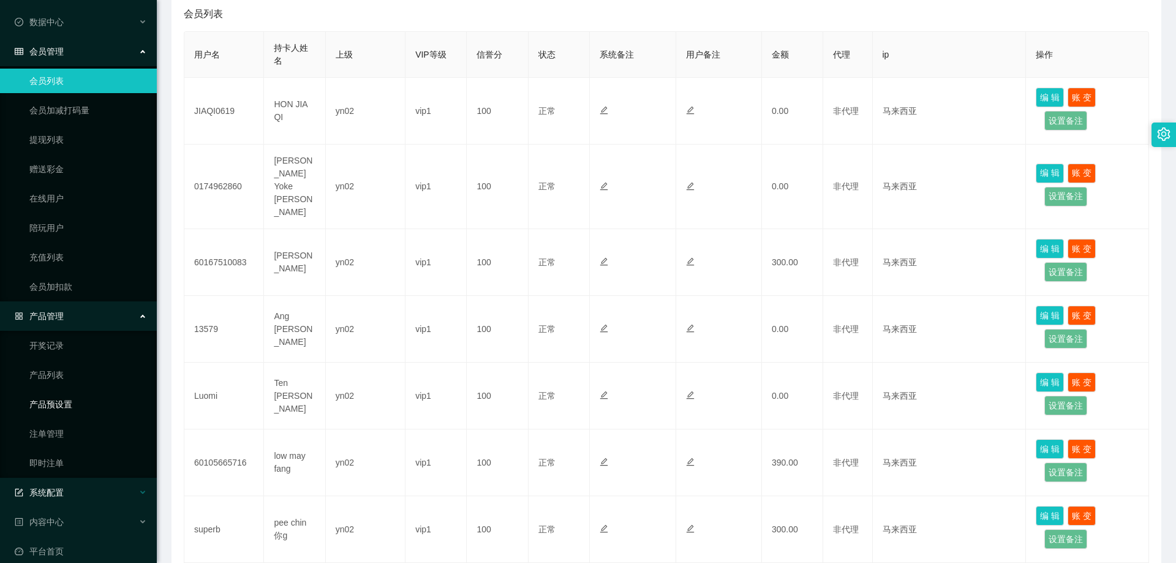
scroll to position [113, 0]
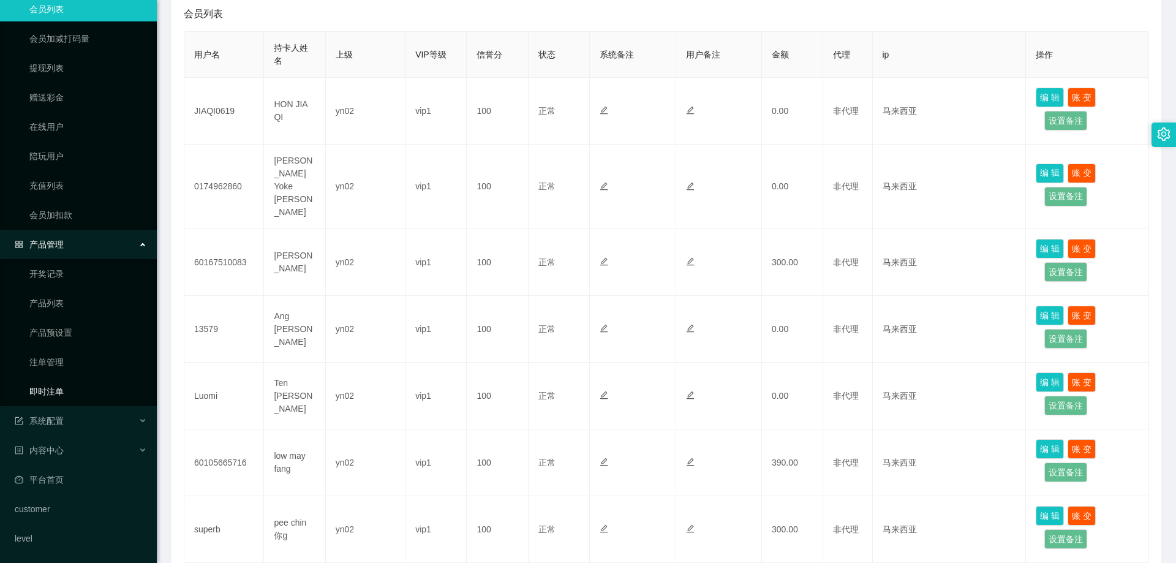
click at [76, 397] on link "即时注单" at bounding box center [88, 391] width 118 height 24
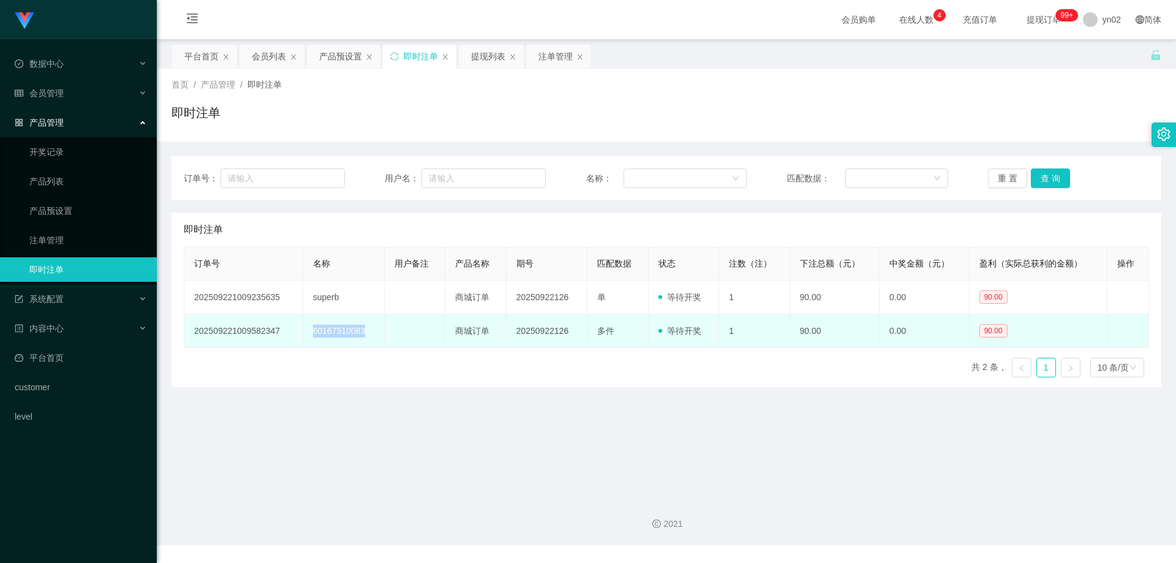
drag, startPoint x: 364, startPoint y: 333, endPoint x: 310, endPoint y: 336, distance: 54.6
click at [310, 336] on td "60167510083" at bounding box center [343, 331] width 81 height 34
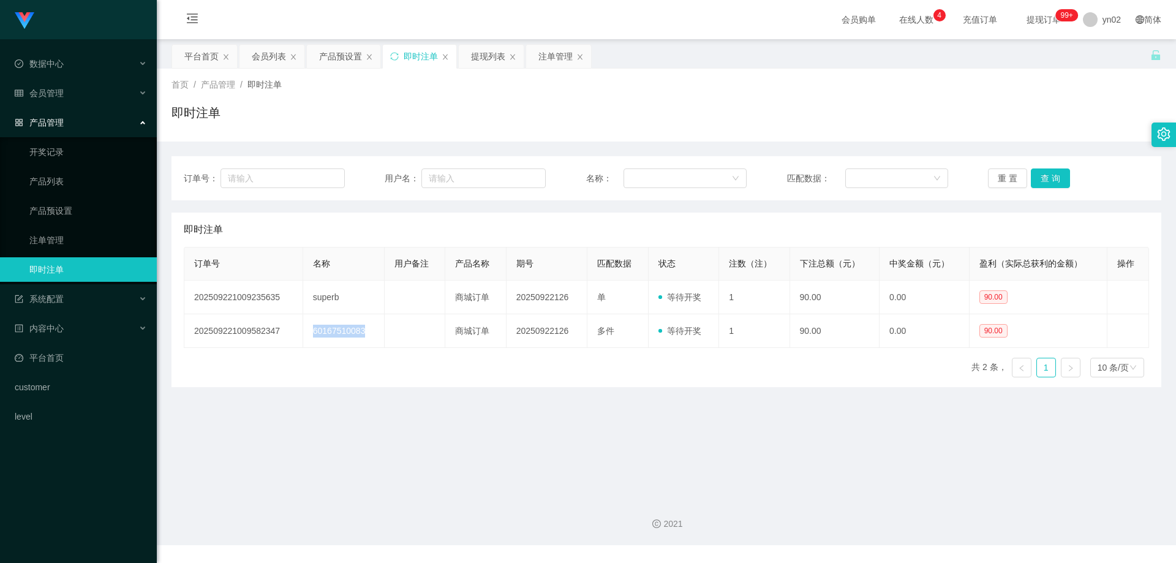
copy td "60167510083"
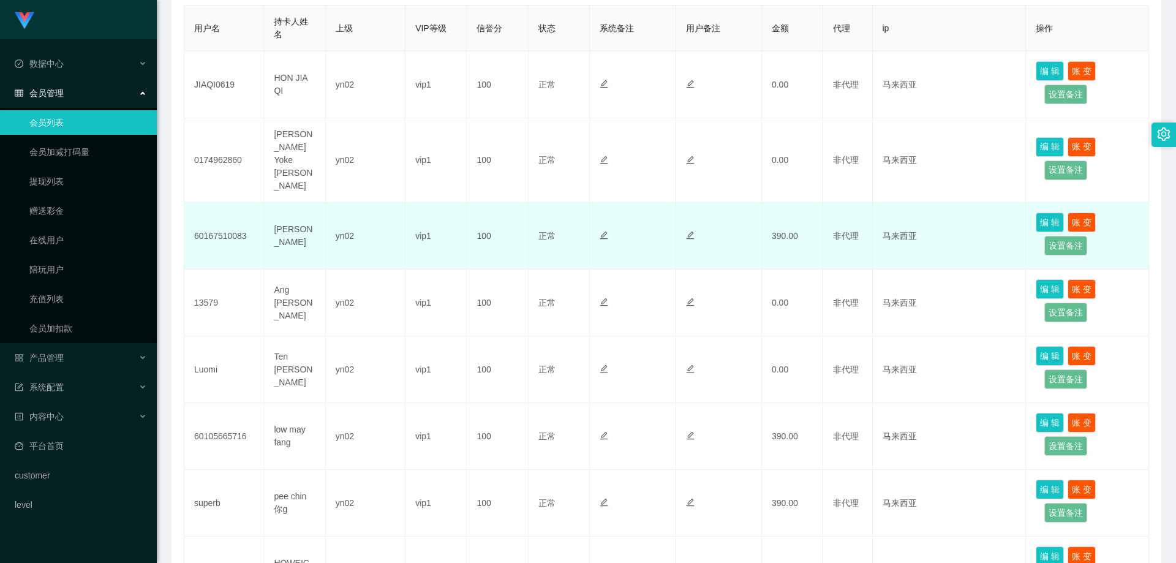
scroll to position [306, 0]
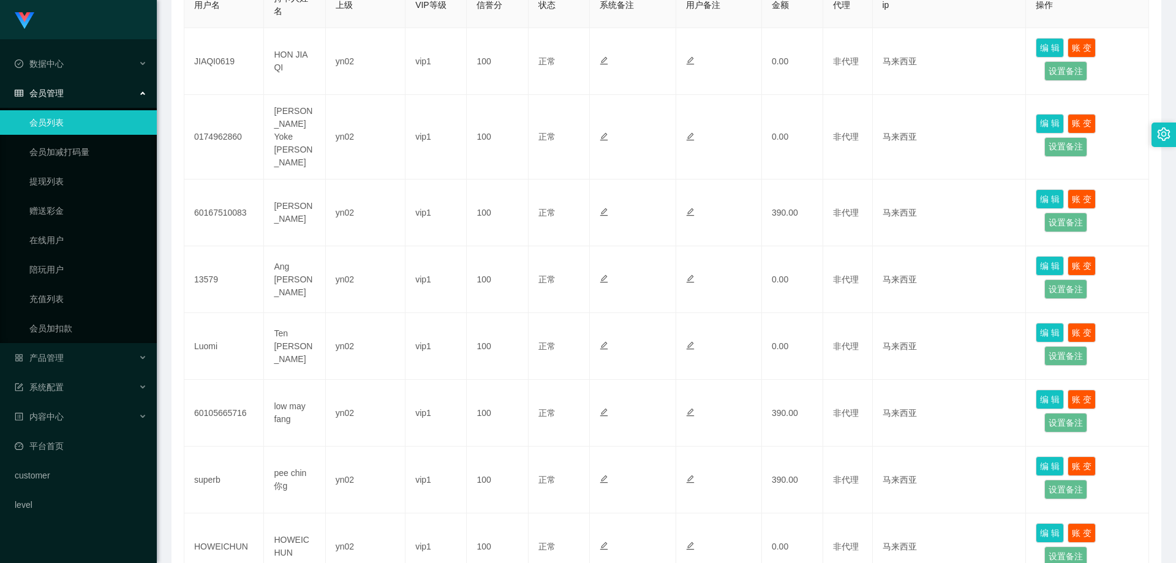
scroll to position [306, 0]
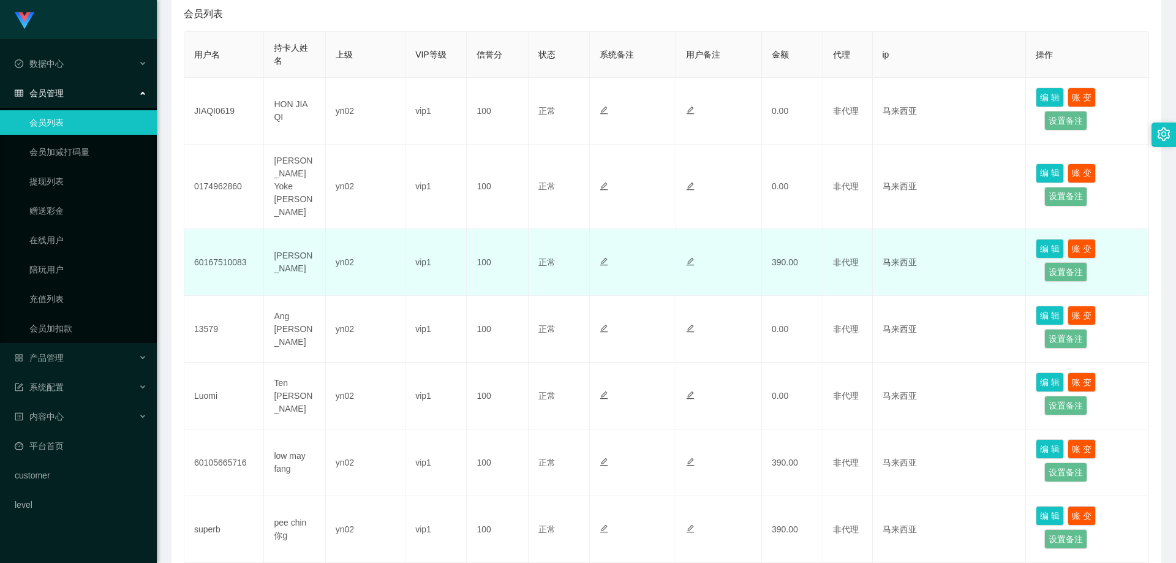
scroll to position [306, 0]
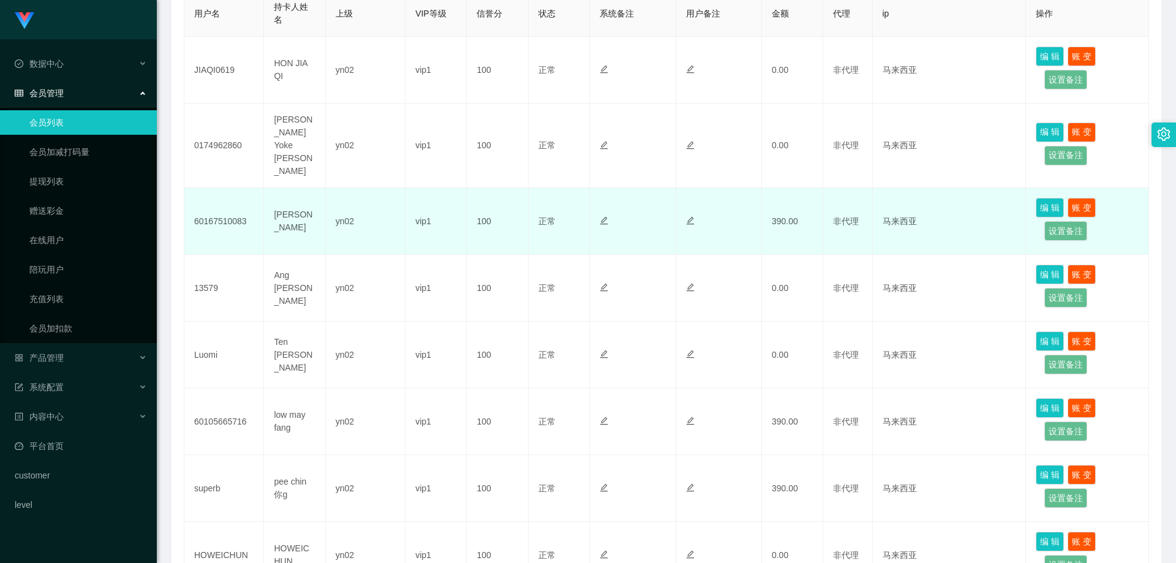
scroll to position [306, 0]
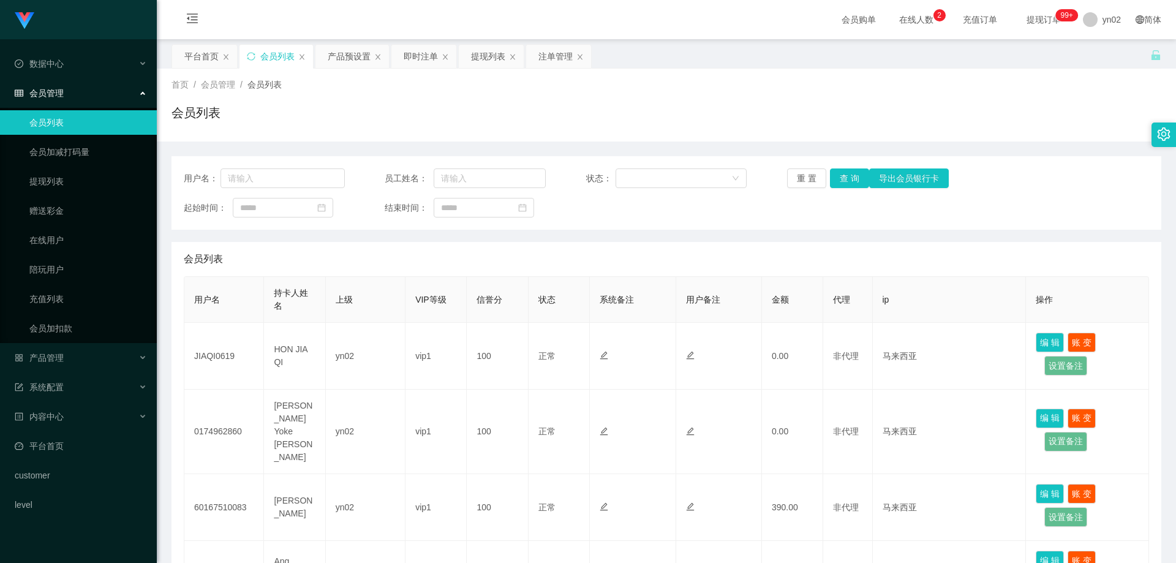
scroll to position [306, 0]
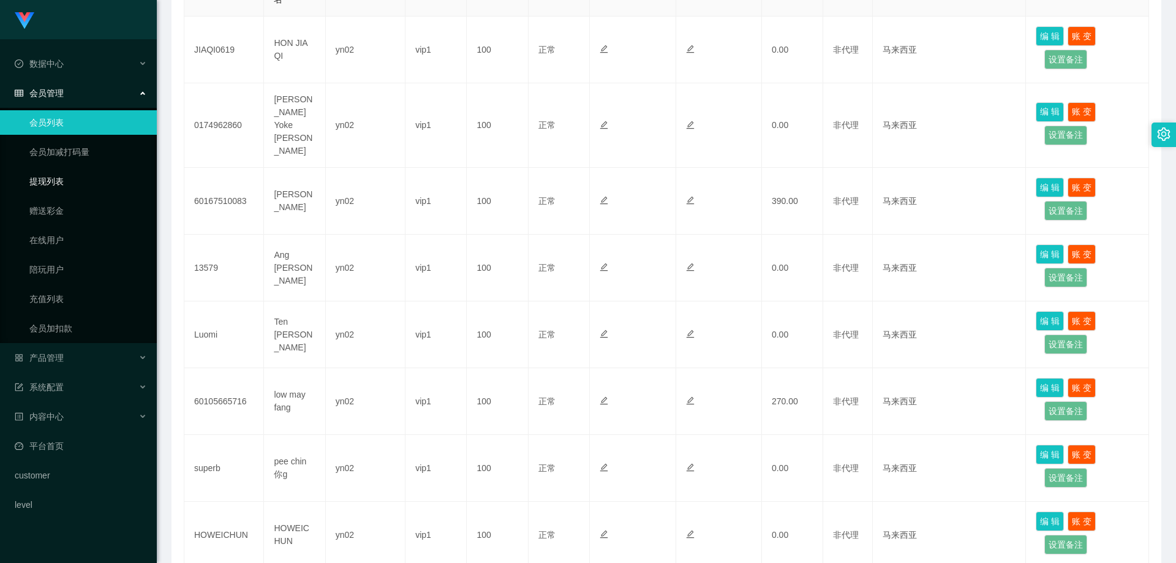
drag, startPoint x: 75, startPoint y: 174, endPoint x: 190, endPoint y: 197, distance: 117.5
click at [75, 174] on link "提现列表" at bounding box center [88, 181] width 118 height 24
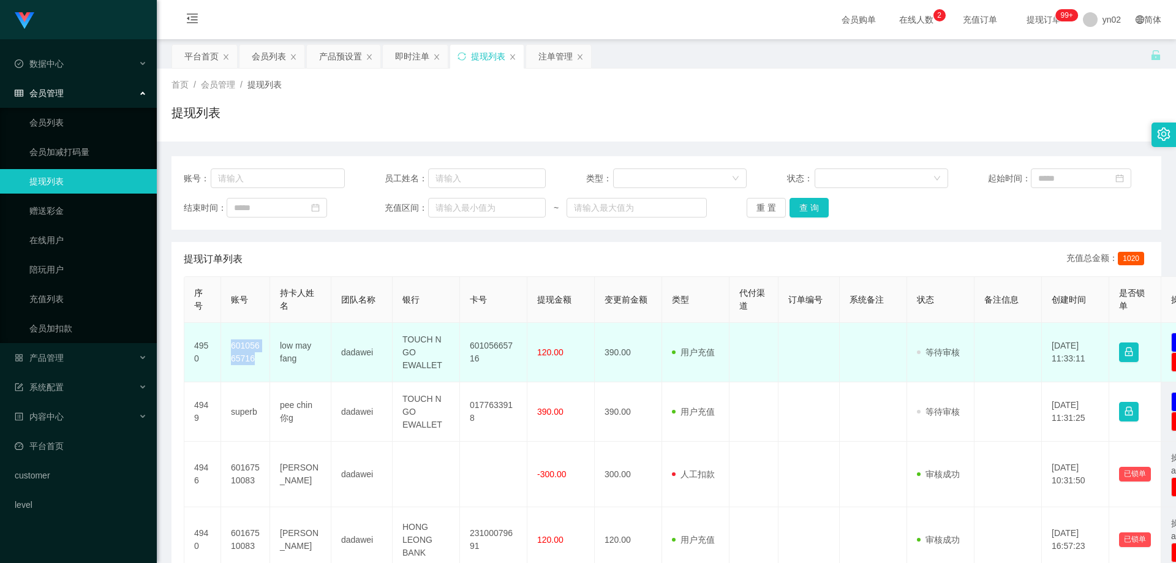
drag, startPoint x: 265, startPoint y: 358, endPoint x: 225, endPoint y: 344, distance: 41.4
click at [225, 344] on td "60105665716" at bounding box center [245, 352] width 49 height 59
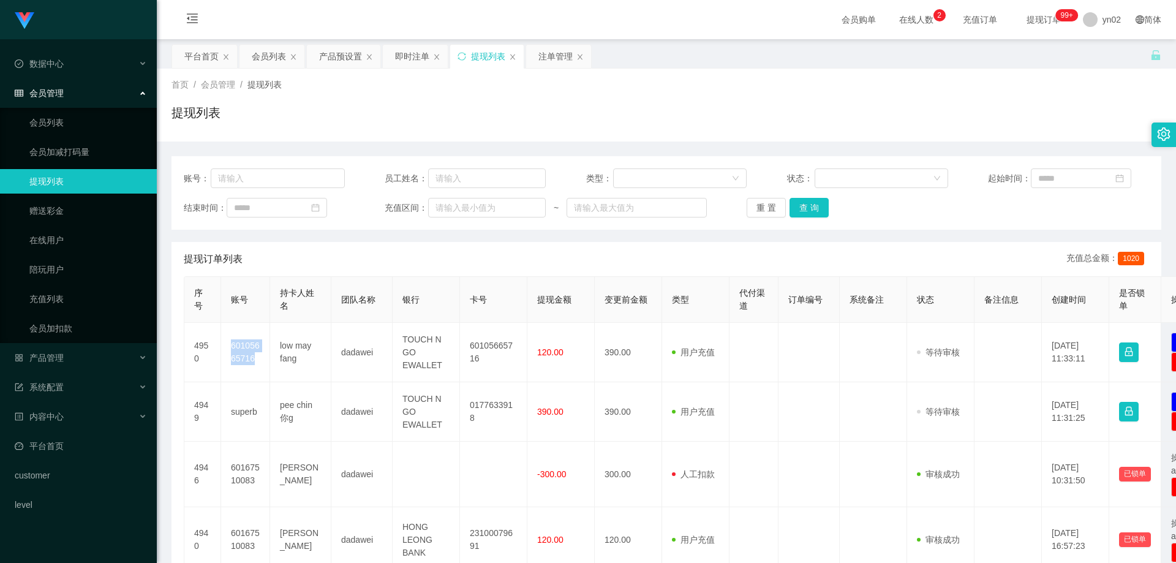
copy td "60105665716"
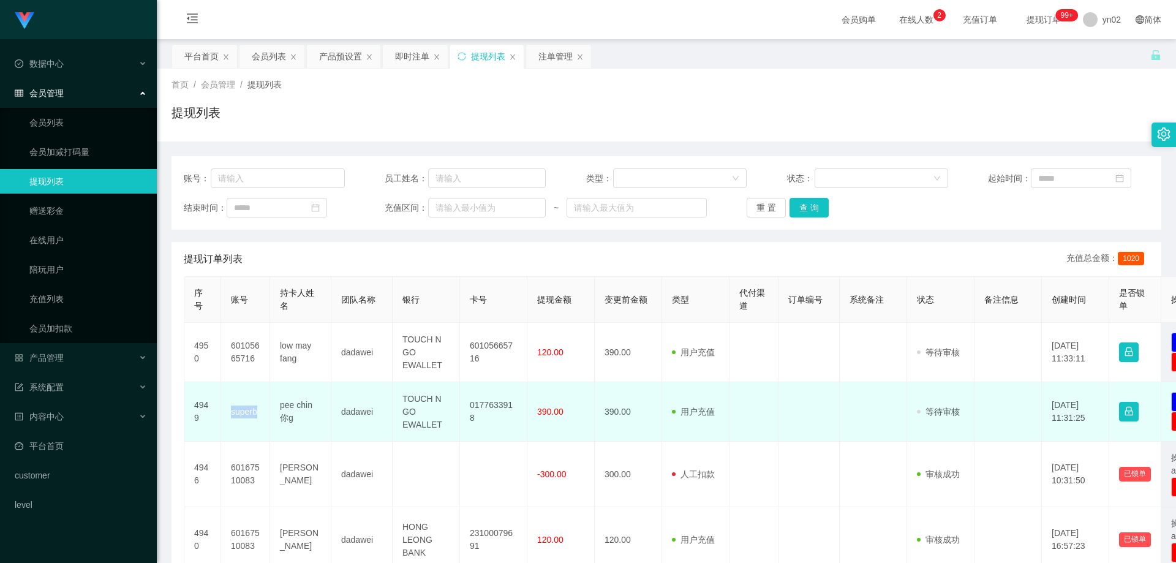
drag, startPoint x: 261, startPoint y: 409, endPoint x: 231, endPoint y: 411, distance: 29.5
click at [231, 411] on td "superb" at bounding box center [245, 411] width 49 height 59
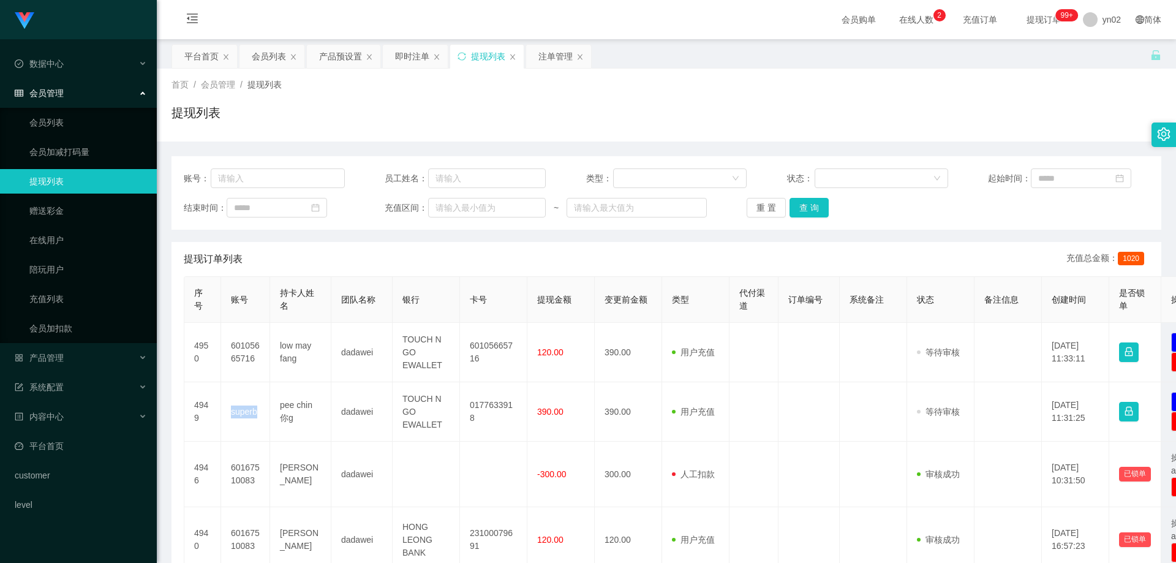
copy td "superb"
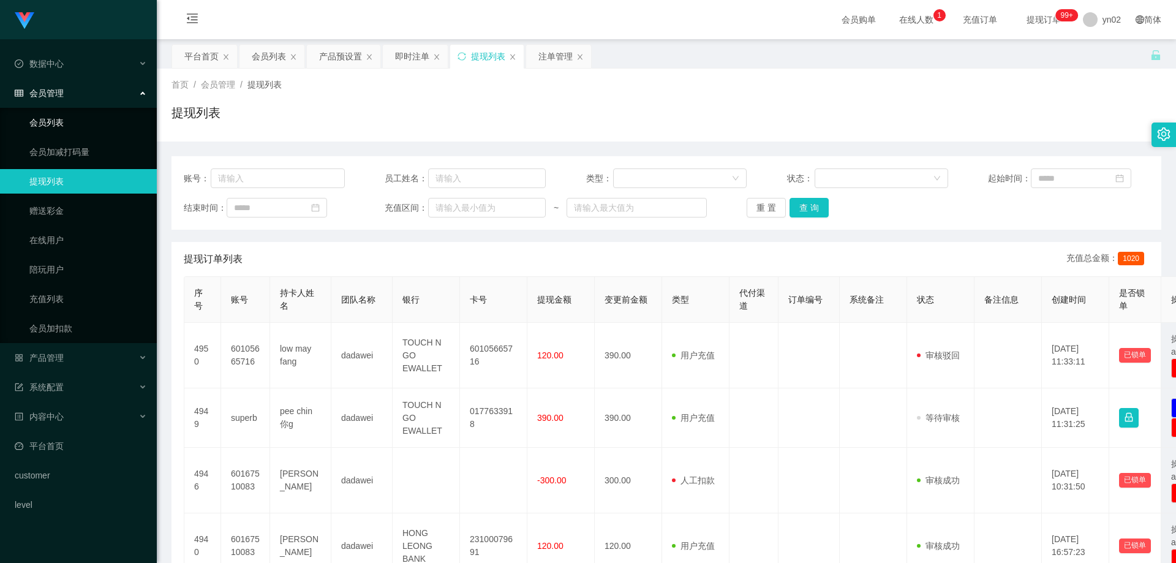
drag, startPoint x: 85, startPoint y: 124, endPoint x: 85, endPoint y: 90, distance: 33.7
click at [85, 124] on link "会员列表" at bounding box center [88, 122] width 118 height 24
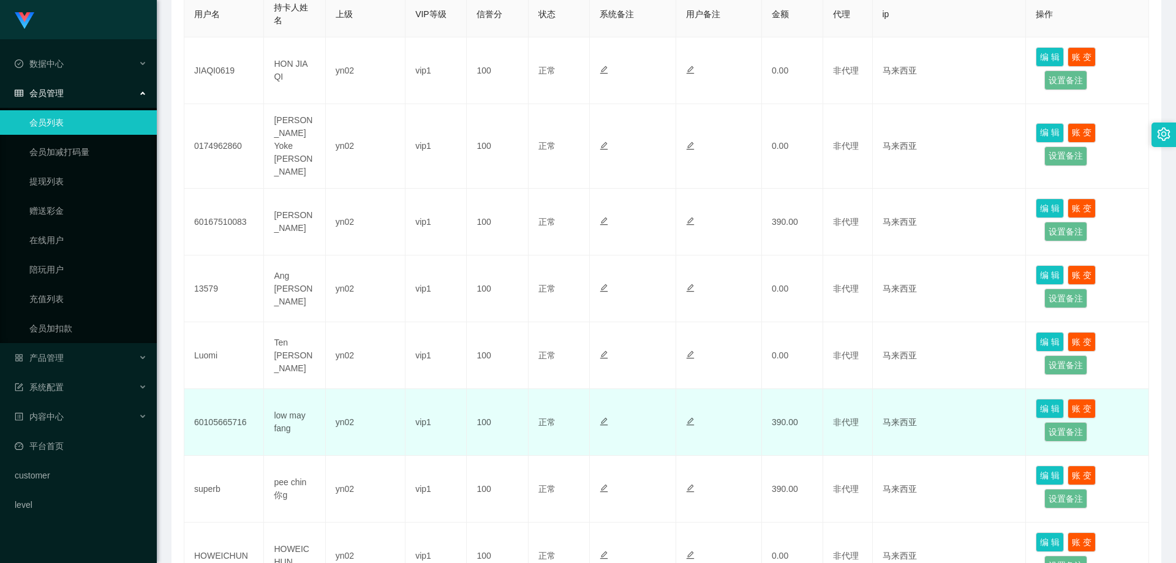
scroll to position [306, 0]
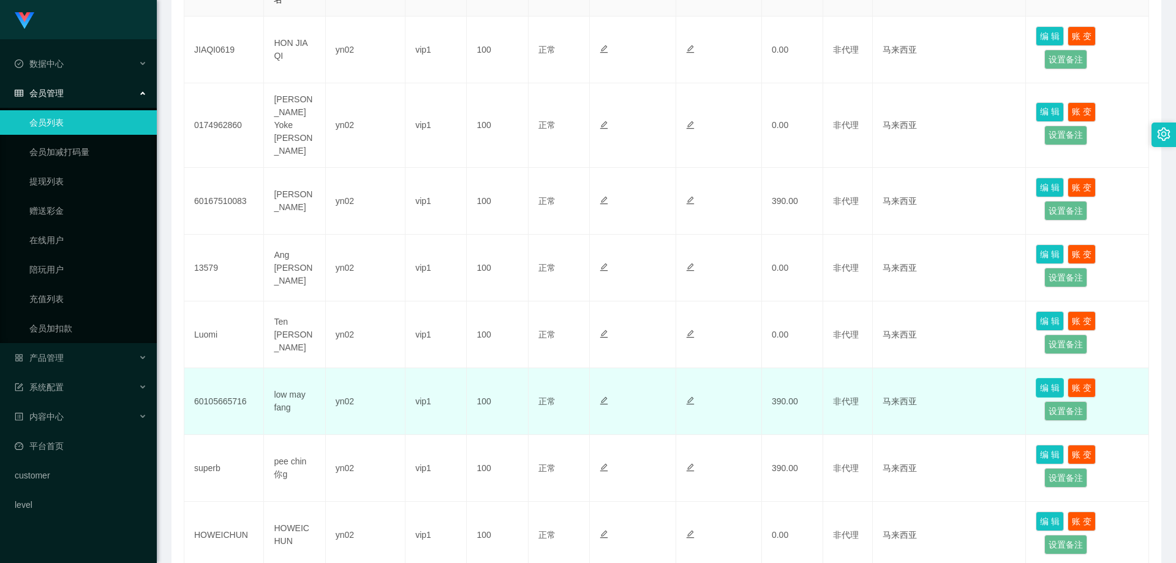
click at [1045, 378] on button "编 辑" at bounding box center [1049, 388] width 28 height 20
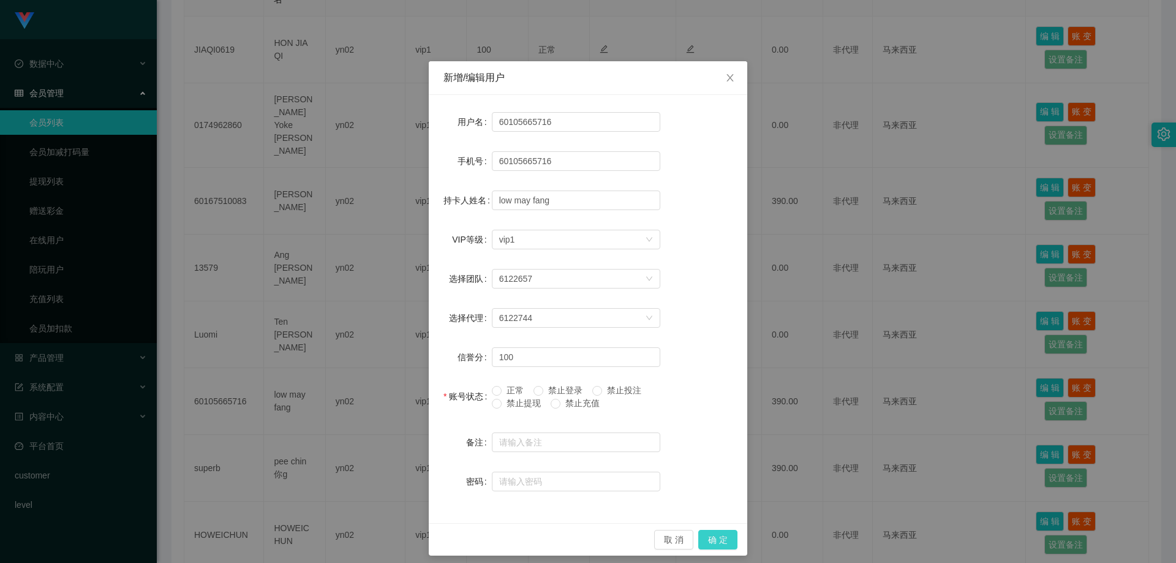
click at [705, 541] on button "确 定" at bounding box center [717, 540] width 39 height 20
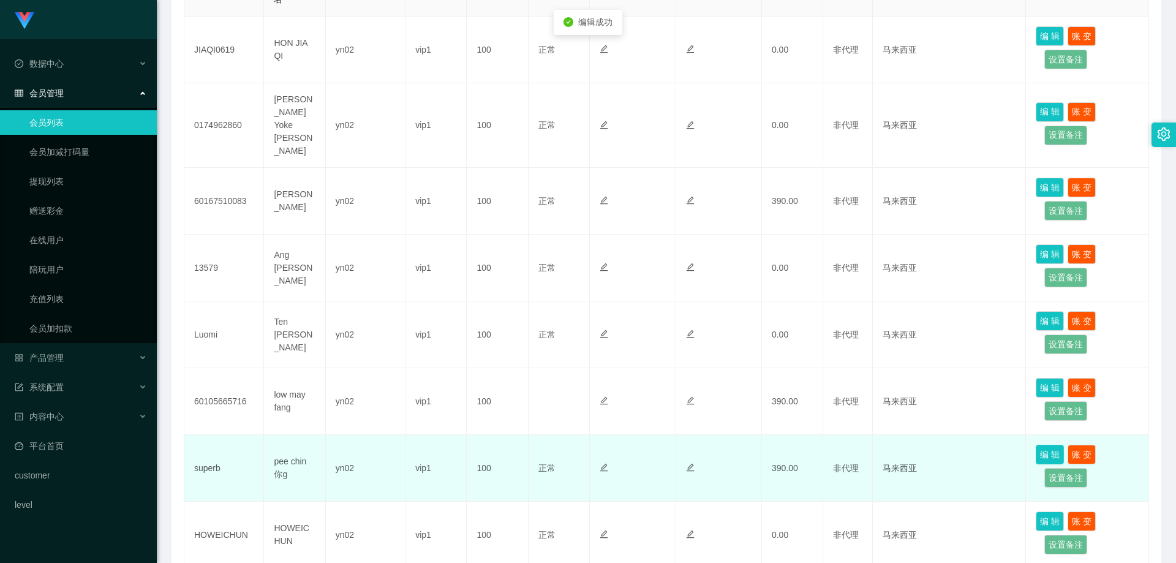
click at [1040, 445] on button "编 辑" at bounding box center [1049, 455] width 28 height 20
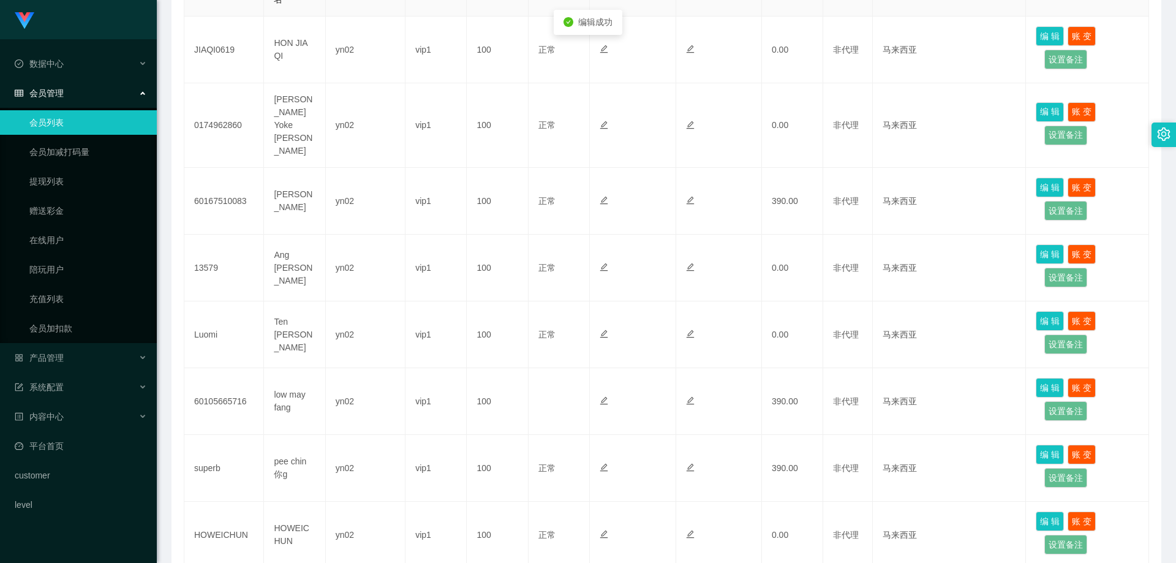
type input "superb"
type input "pee chin 你g"
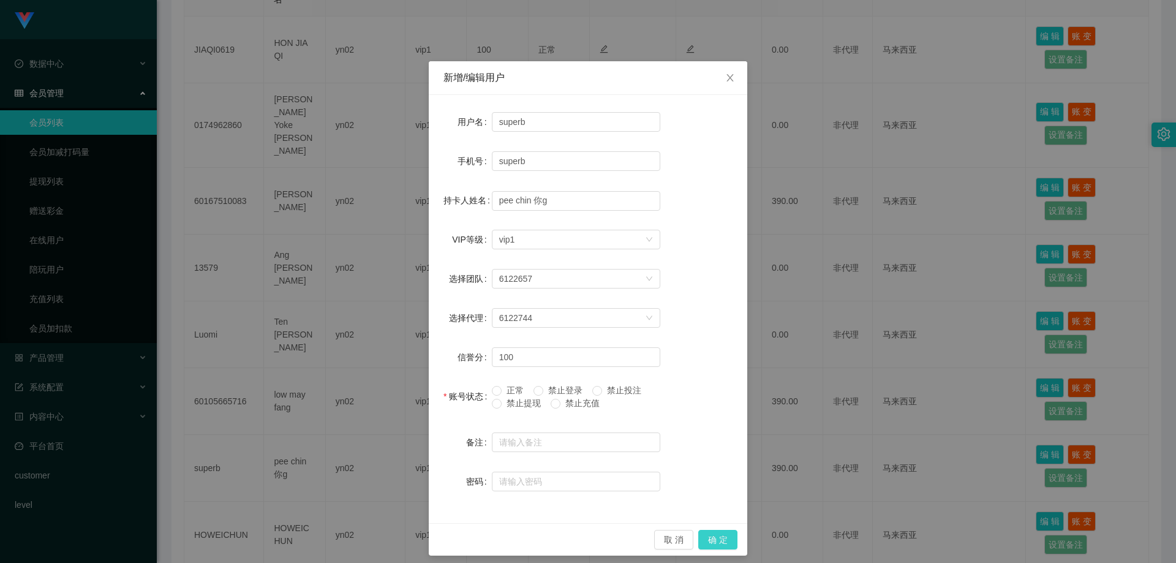
click at [723, 539] on button "确 定" at bounding box center [717, 540] width 39 height 20
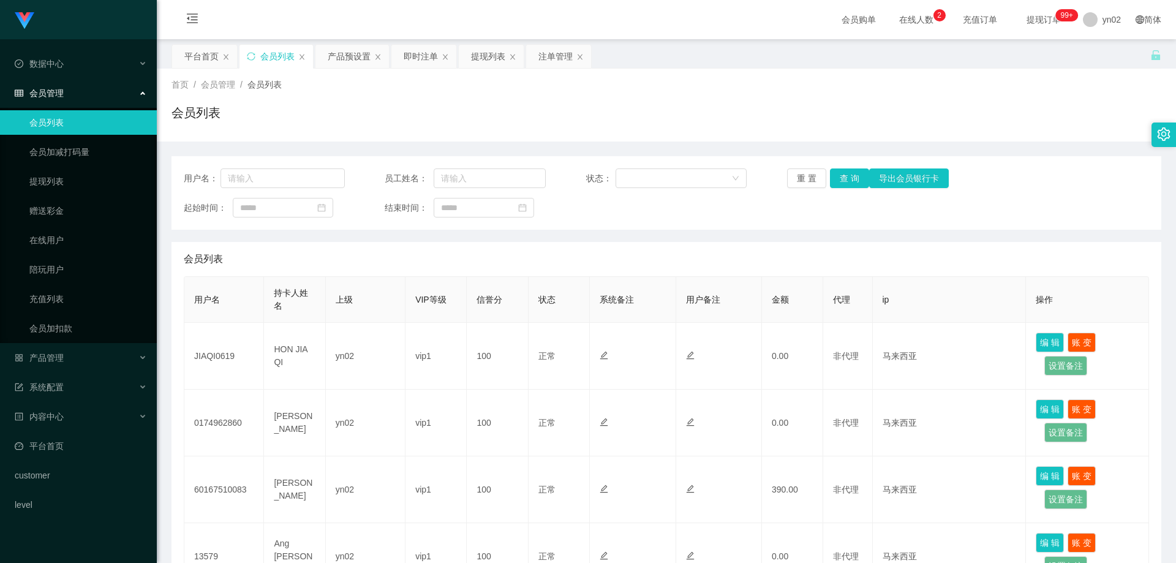
scroll to position [306, 0]
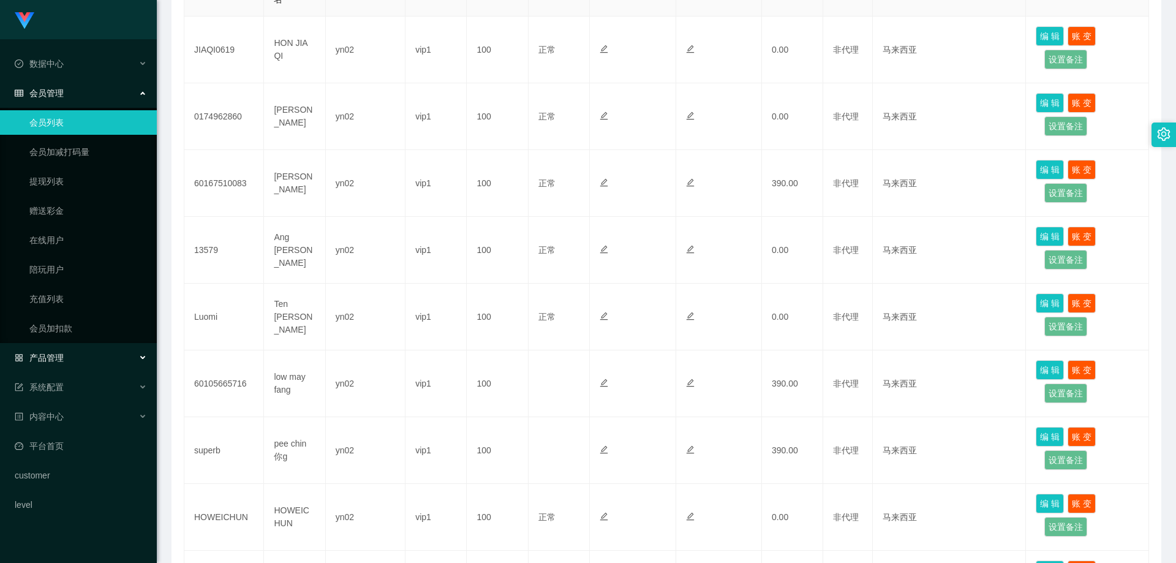
click at [86, 358] on div "产品管理" at bounding box center [78, 357] width 157 height 24
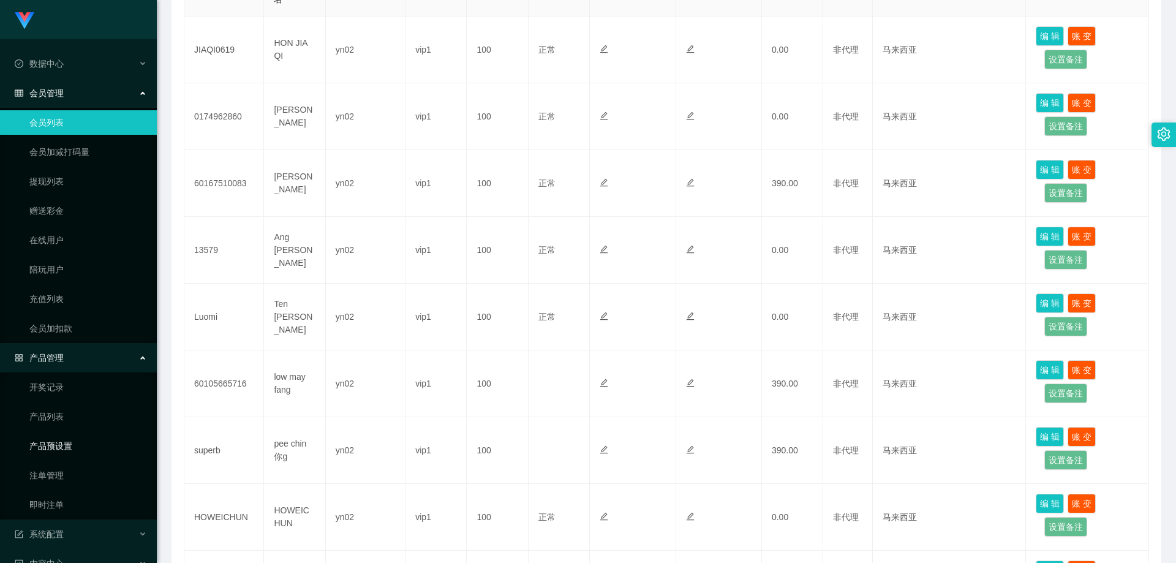
click at [78, 440] on link "产品预设置" at bounding box center [88, 446] width 118 height 24
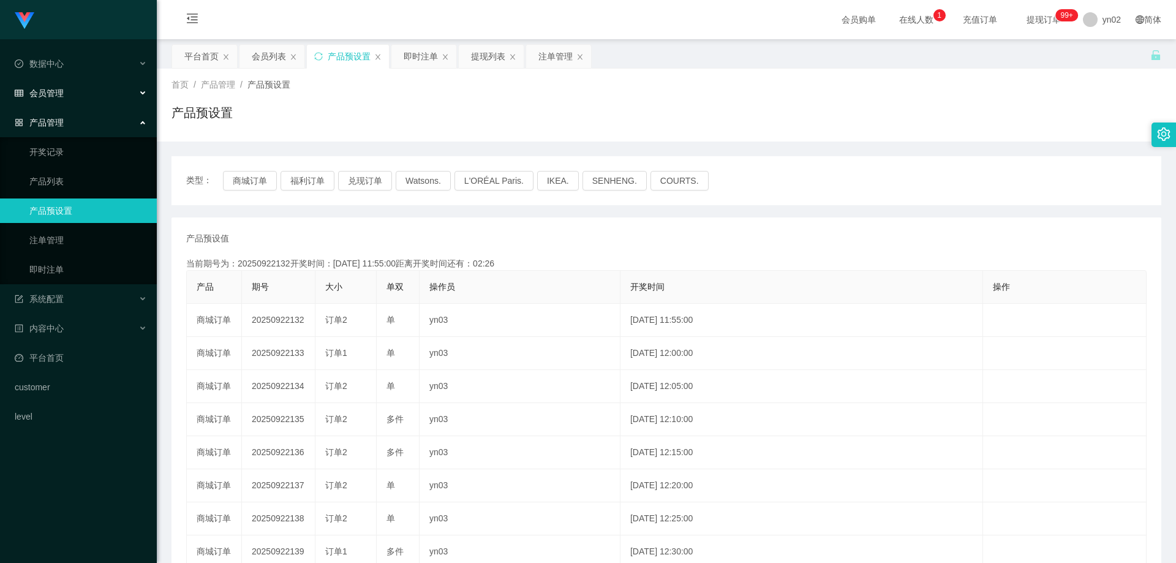
click at [78, 90] on div "会员管理" at bounding box center [78, 93] width 157 height 24
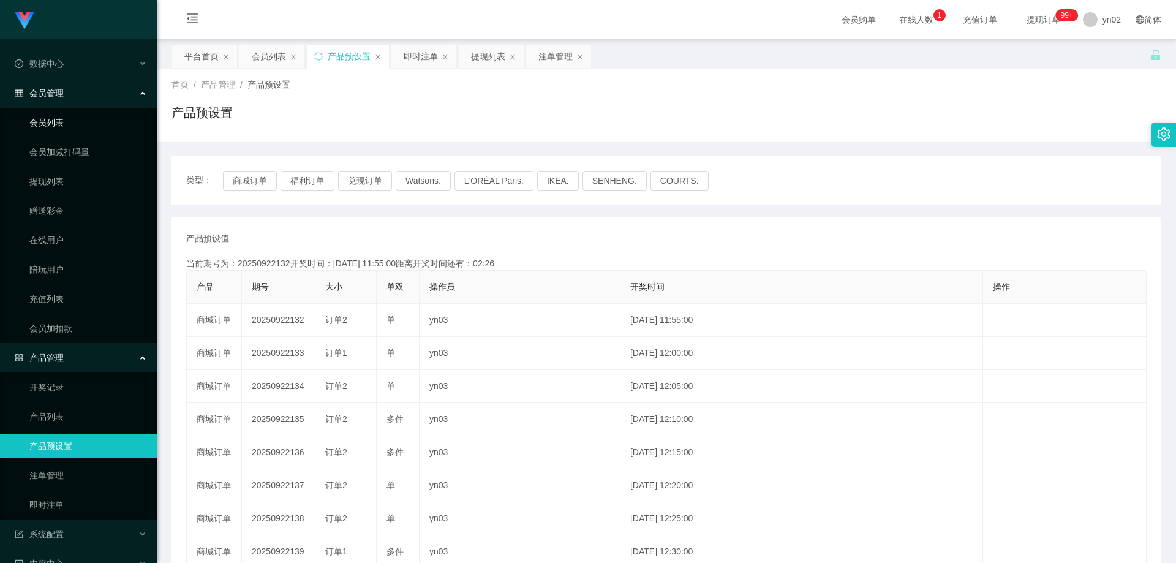
click at [67, 116] on link "会员列表" at bounding box center [88, 122] width 118 height 24
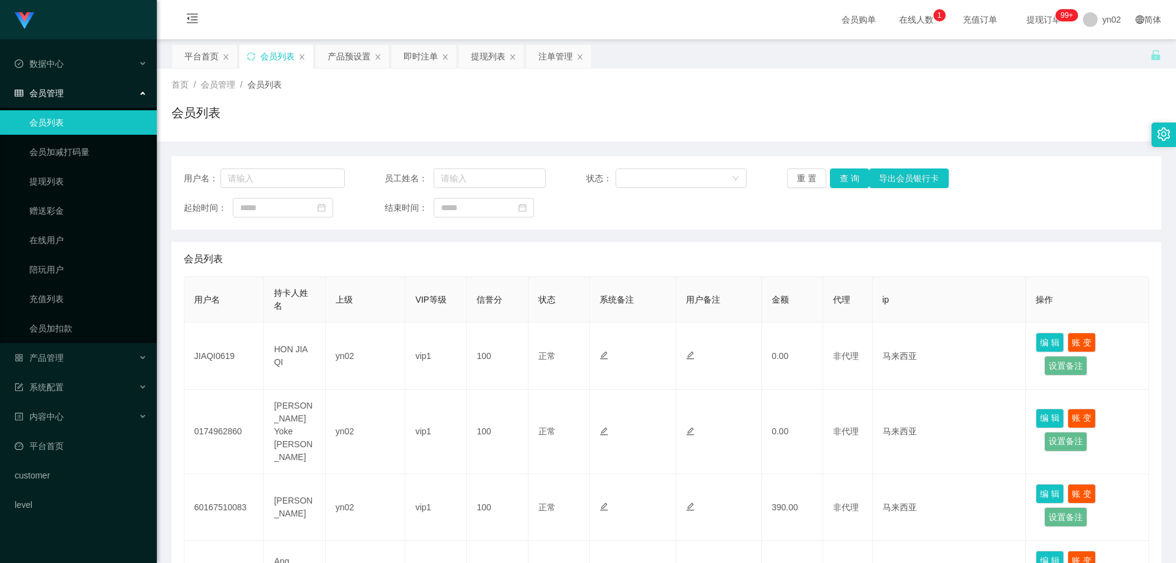
scroll to position [306, 0]
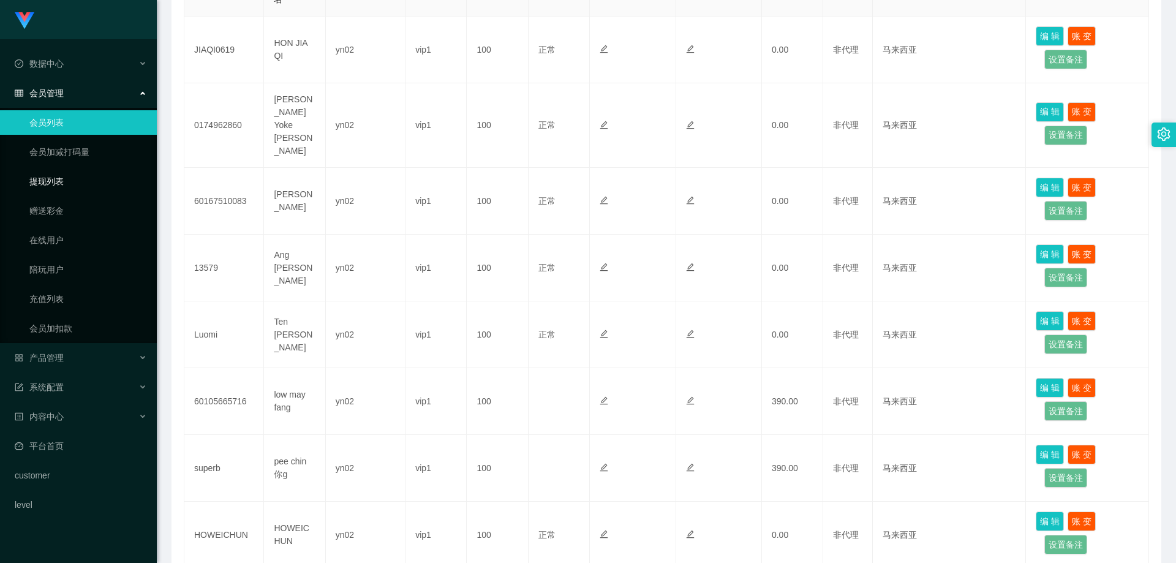
click at [94, 177] on link "提现列表" at bounding box center [88, 181] width 118 height 24
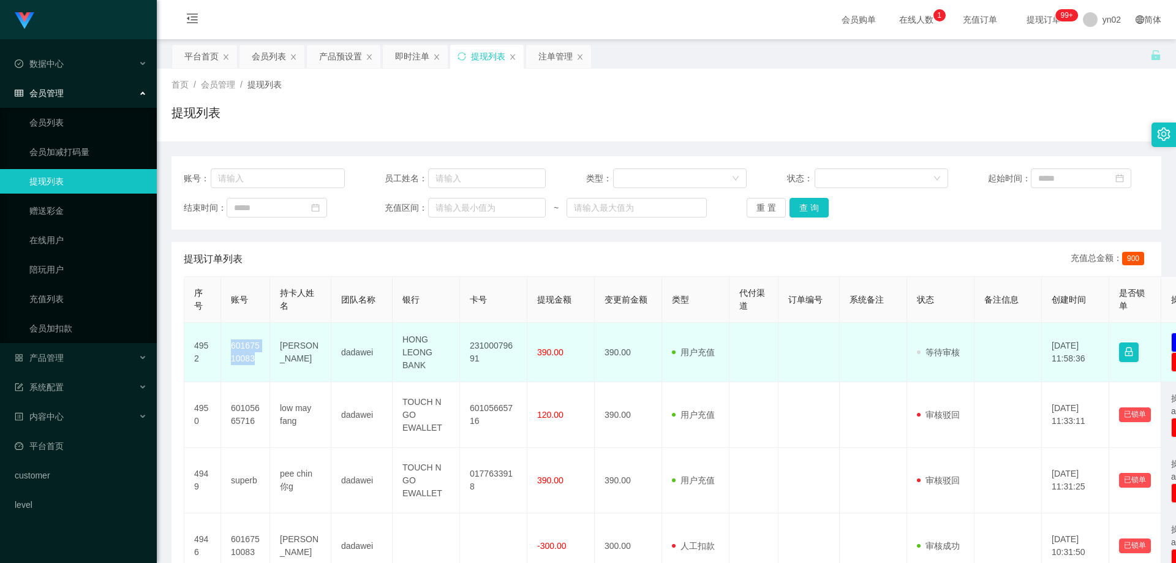
drag, startPoint x: 0, startPoint y: 0, endPoint x: 230, endPoint y: 351, distance: 419.3
click at [230, 351] on td "60167510083" at bounding box center [245, 352] width 49 height 59
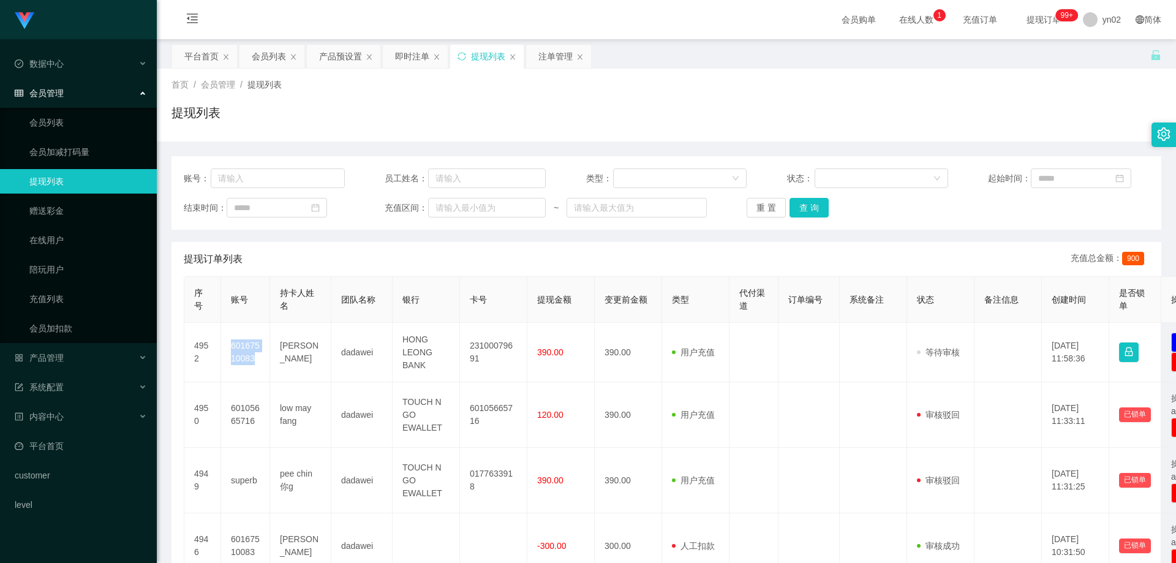
copy td "60167510083"
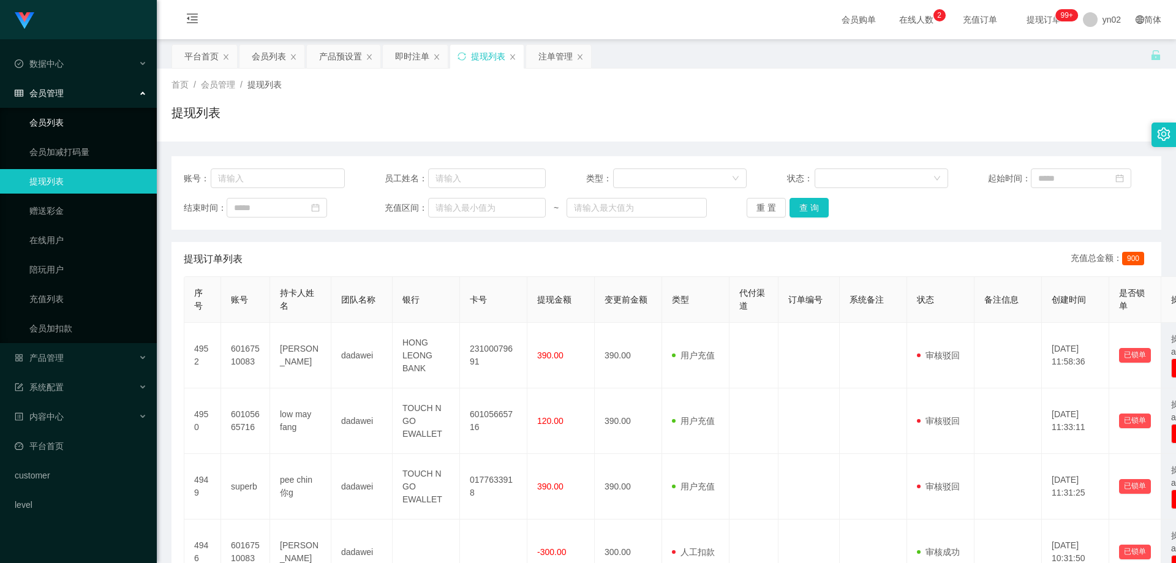
click at [57, 121] on link "会员列表" at bounding box center [88, 122] width 118 height 24
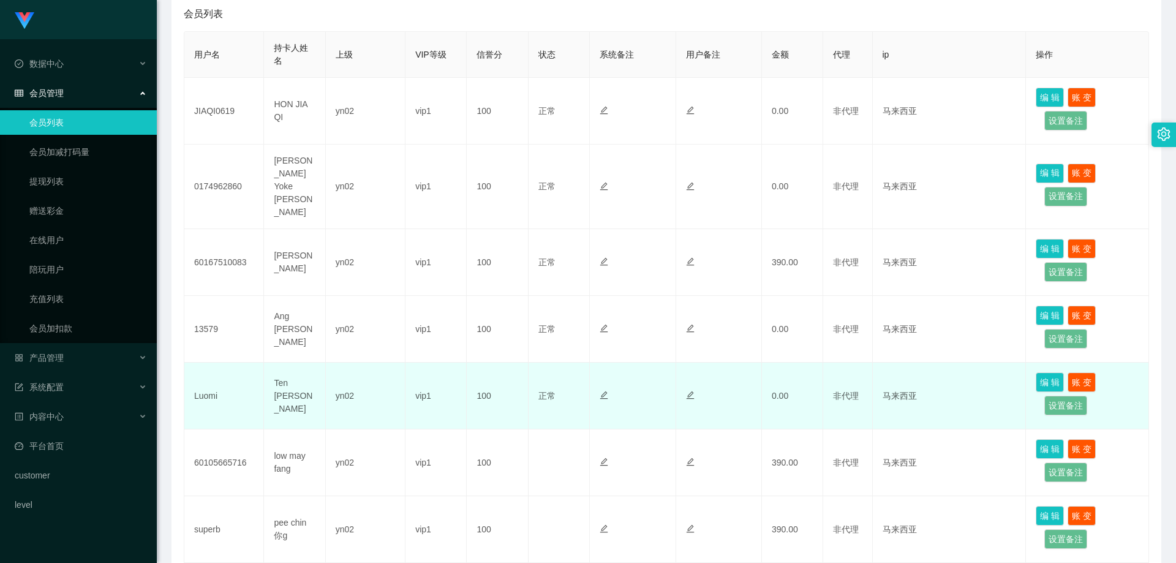
scroll to position [306, 0]
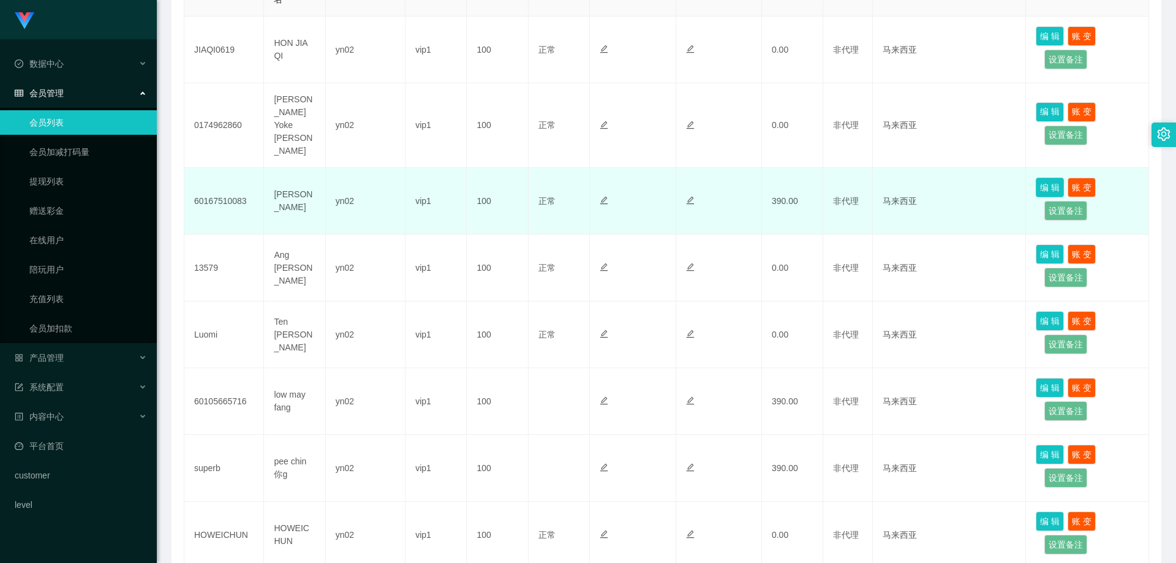
click at [1037, 178] on button "编 辑" at bounding box center [1049, 188] width 28 height 20
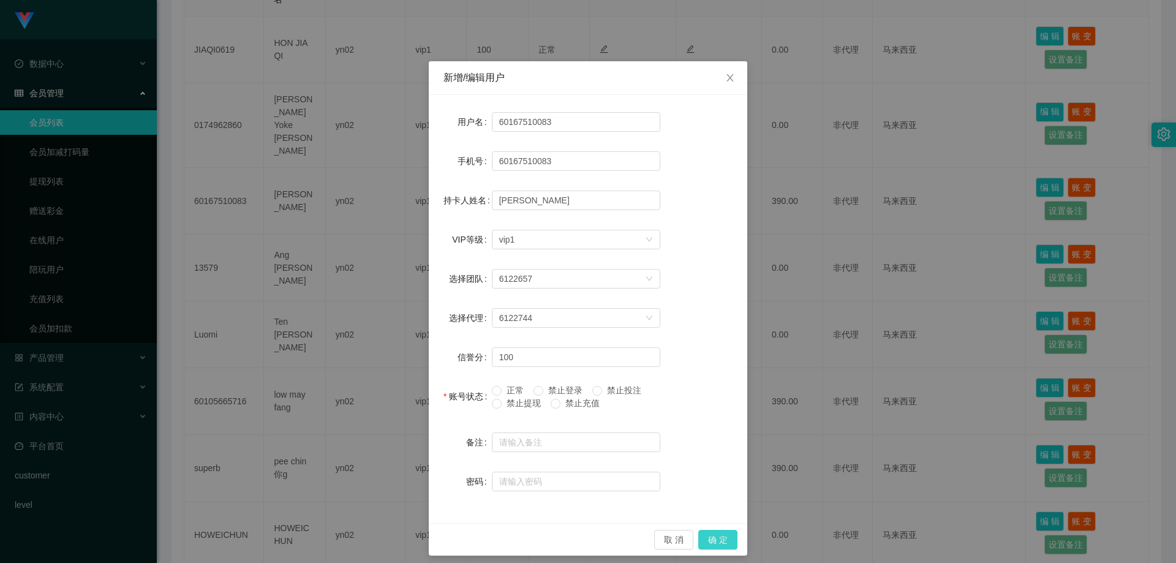
click at [718, 535] on button "确 定" at bounding box center [717, 540] width 39 height 20
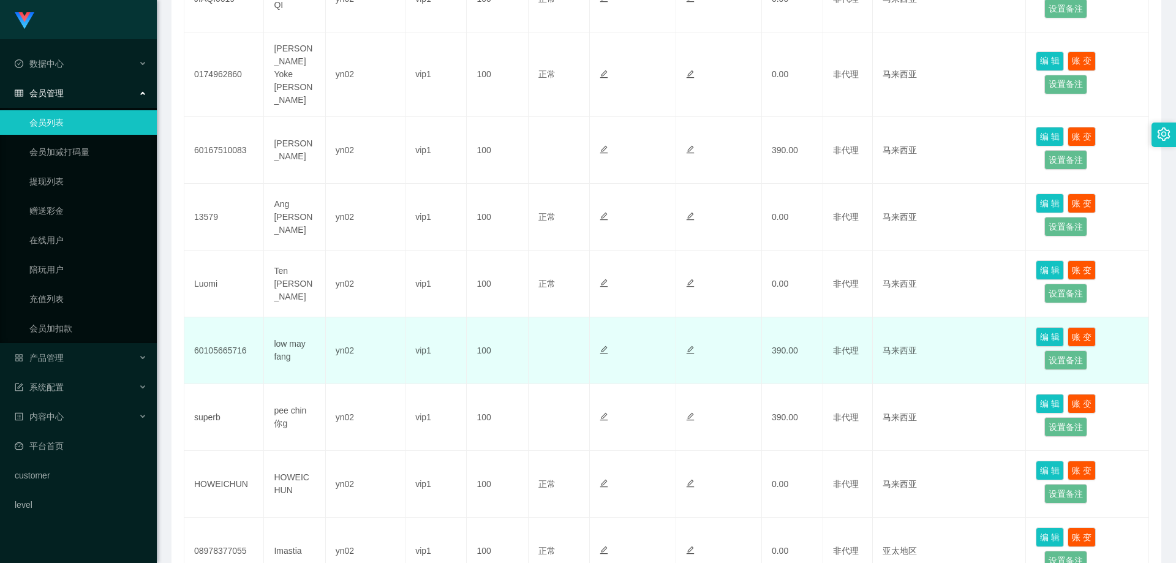
scroll to position [367, 0]
